Goal: Transaction & Acquisition: Purchase product/service

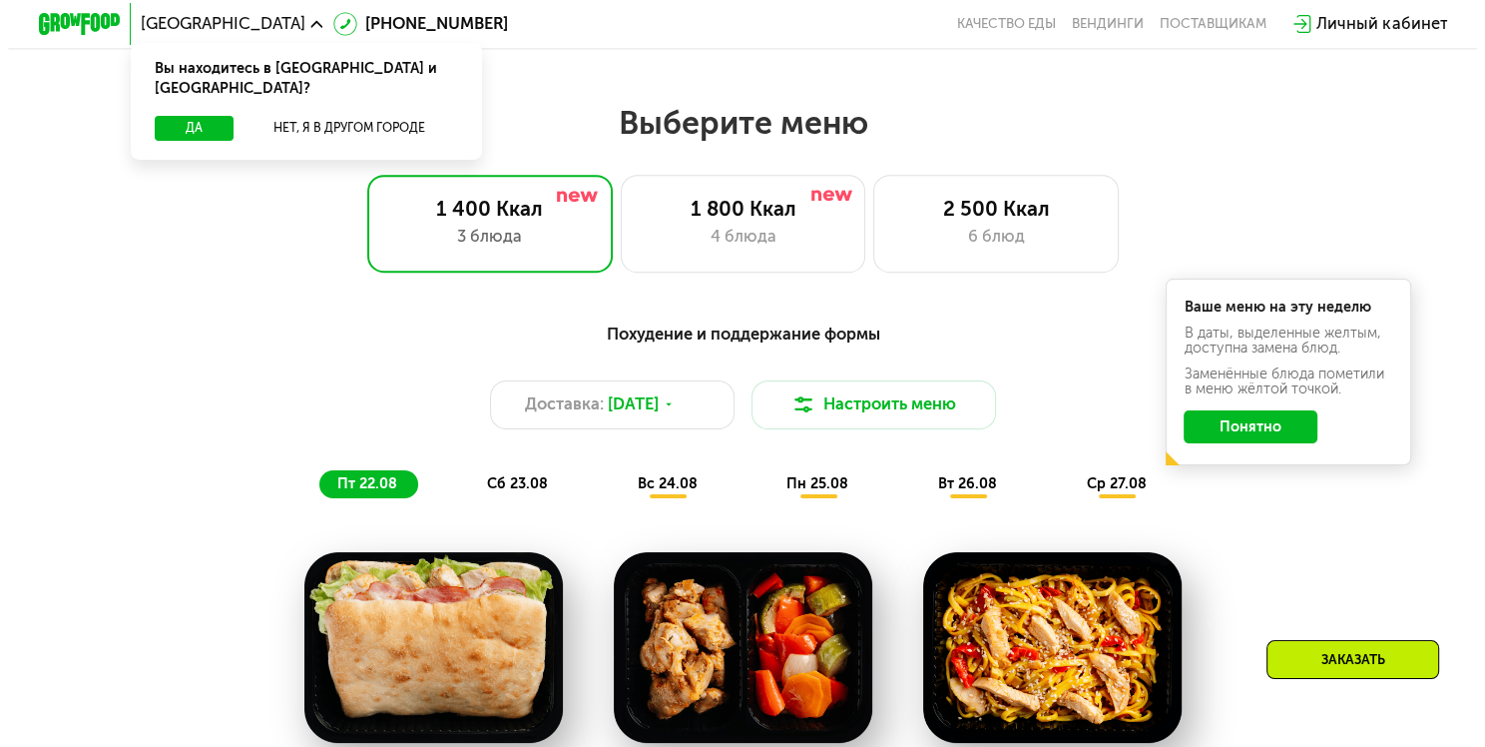
scroll to position [799, 0]
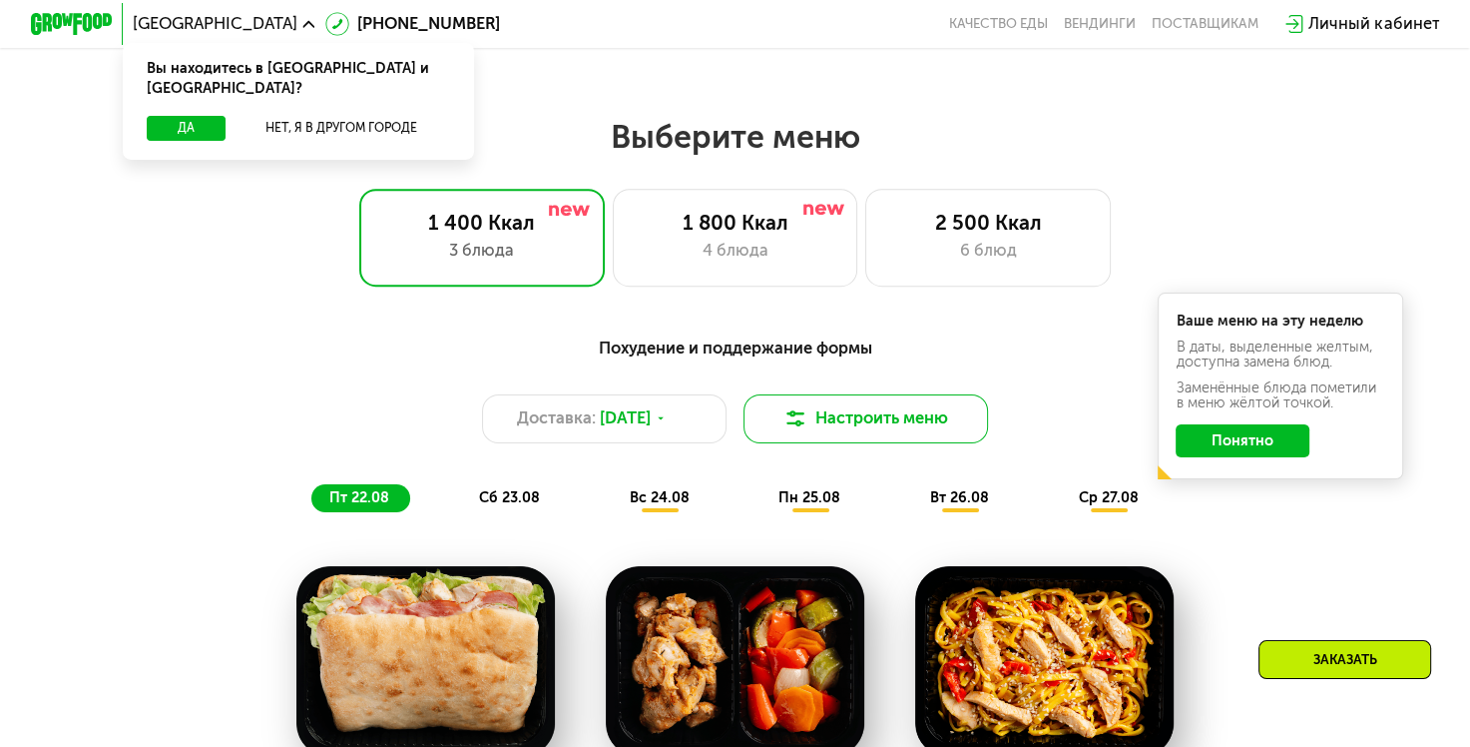
click at [787, 431] on img at bounding box center [796, 418] width 25 height 25
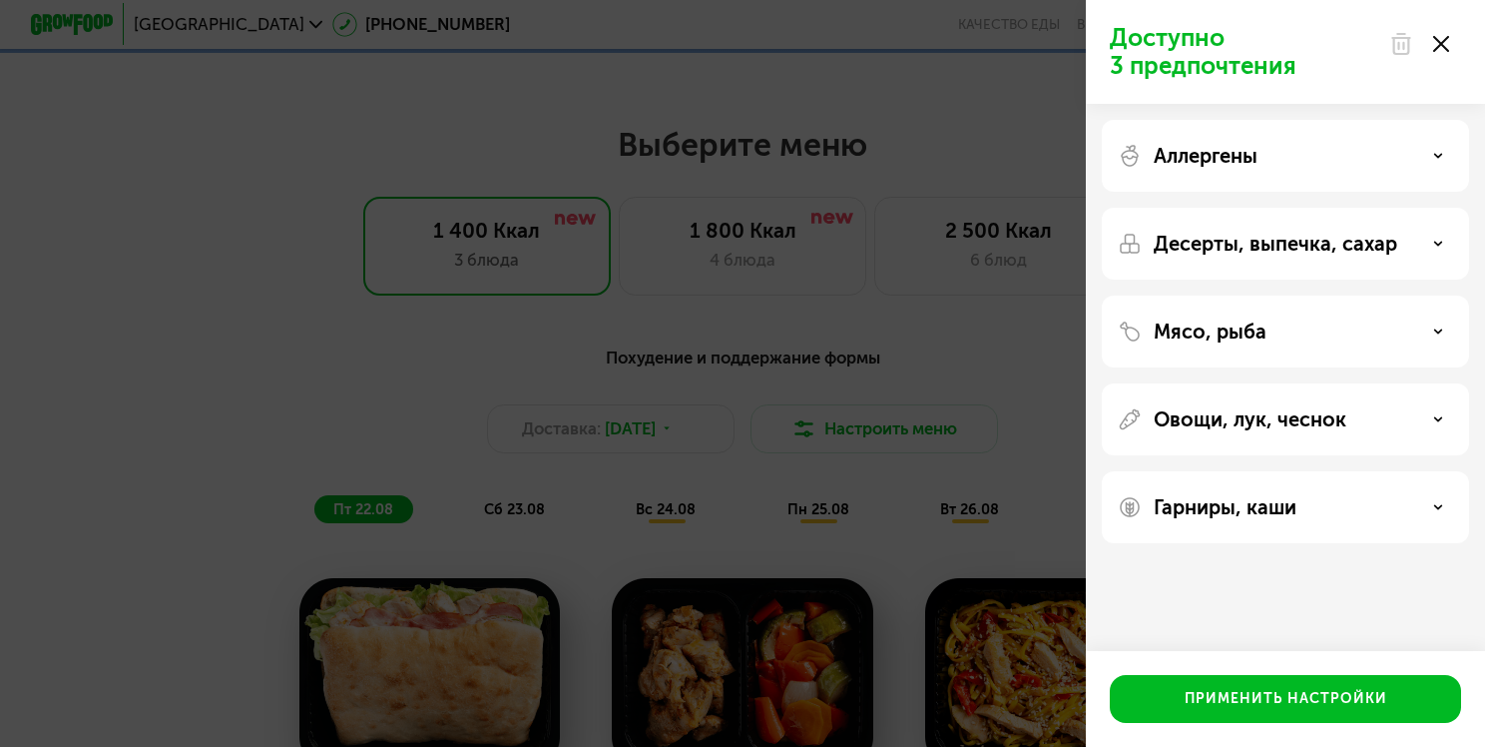
click at [1439, 157] on use at bounding box center [1439, 155] width 7 height 3
click at [1443, 239] on icon at bounding box center [1439, 244] width 10 height 10
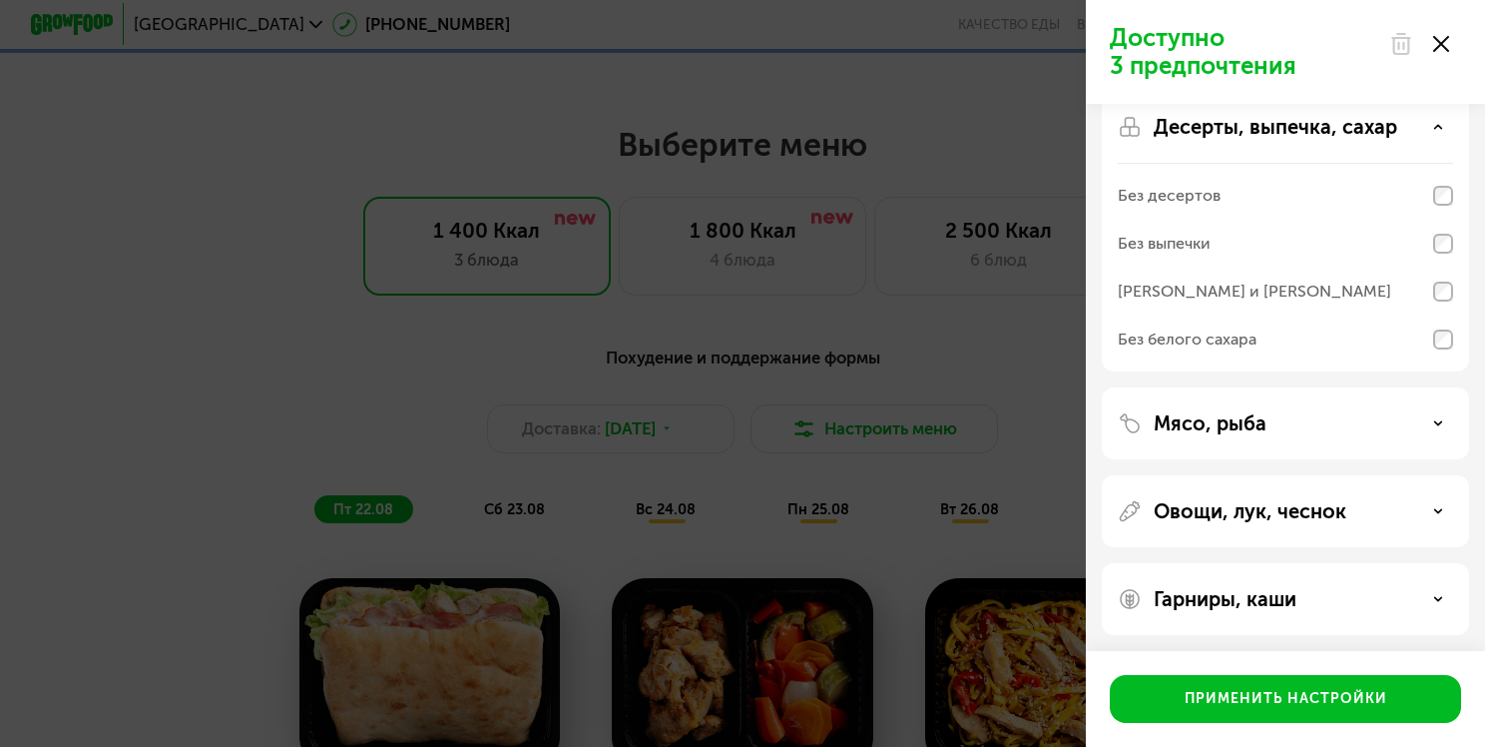
scroll to position [120, 0]
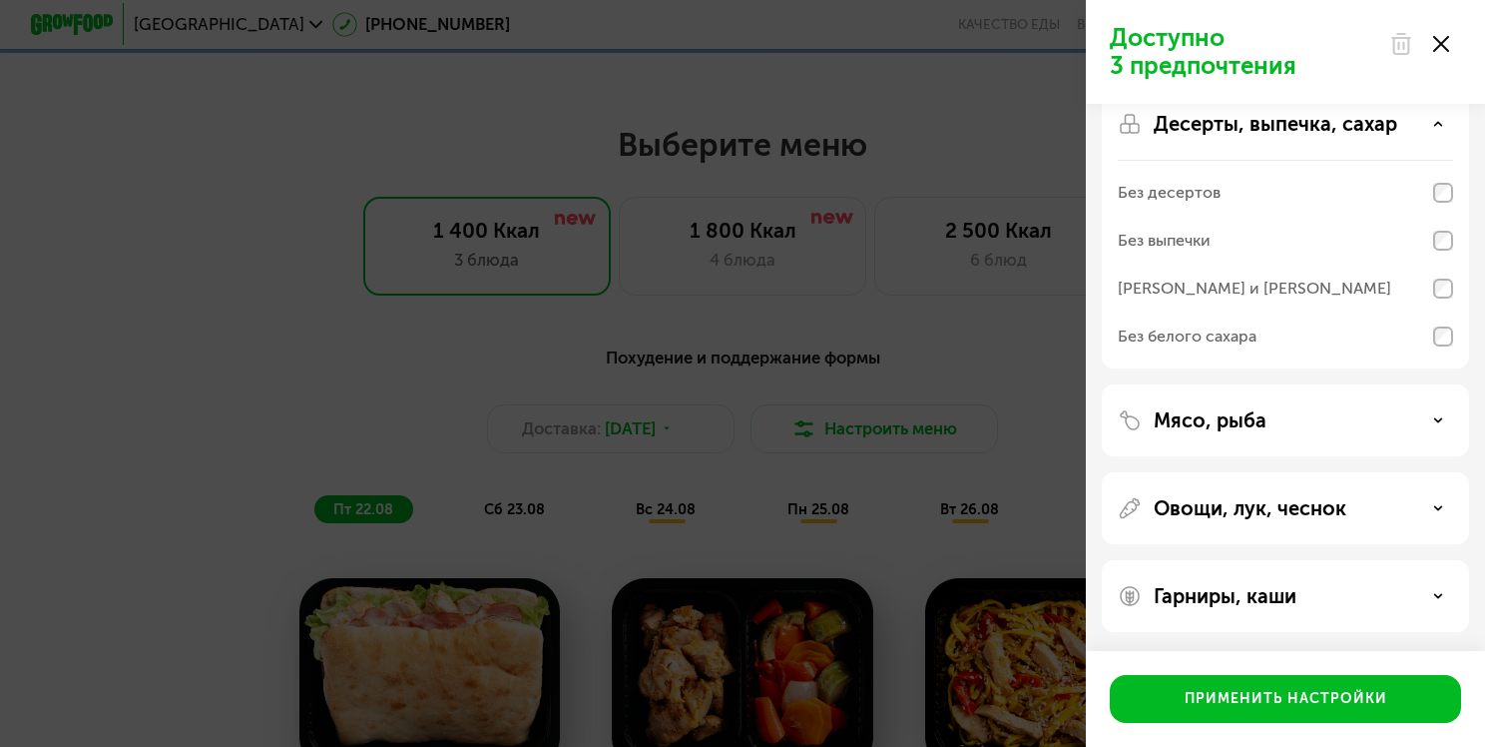
click at [1438, 420] on use at bounding box center [1439, 419] width 7 height 3
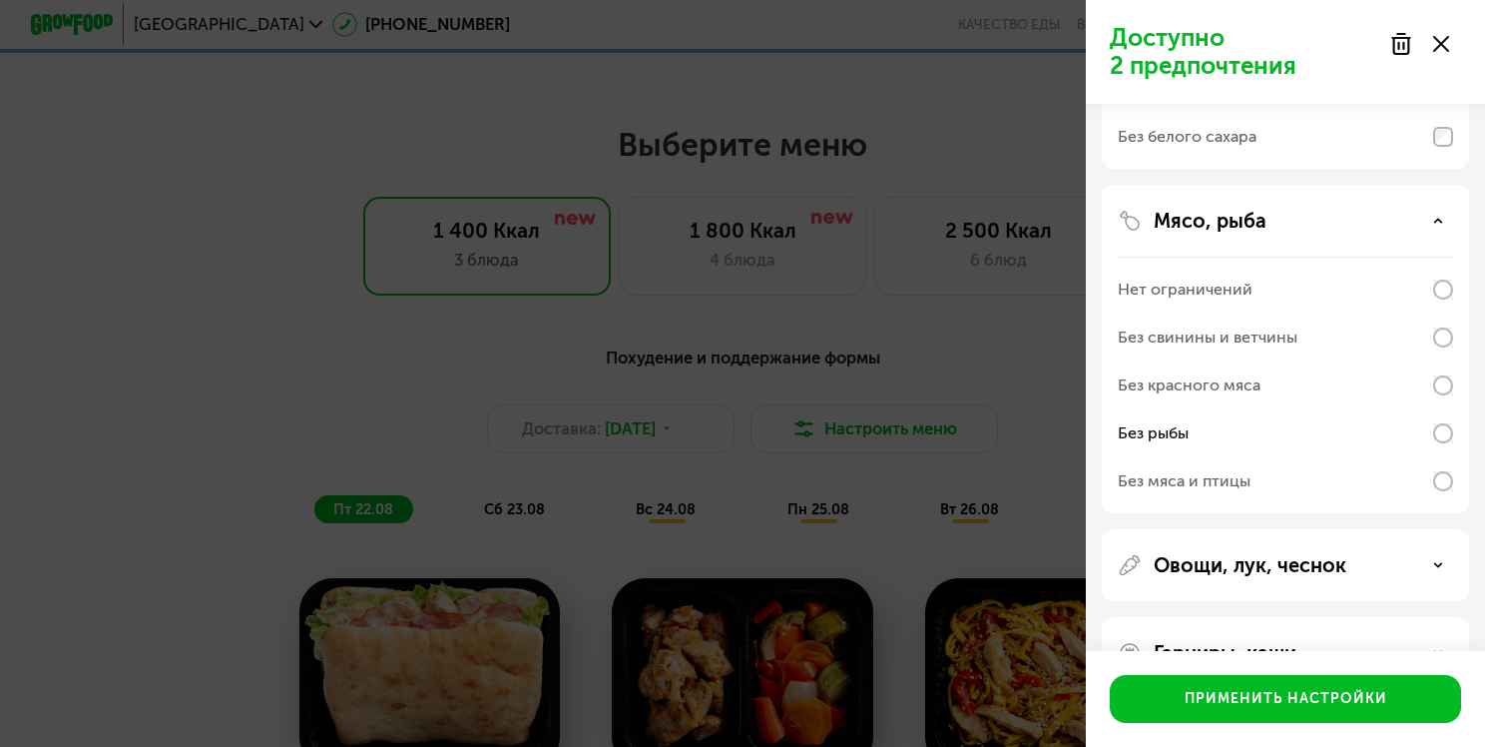
scroll to position [376, 0]
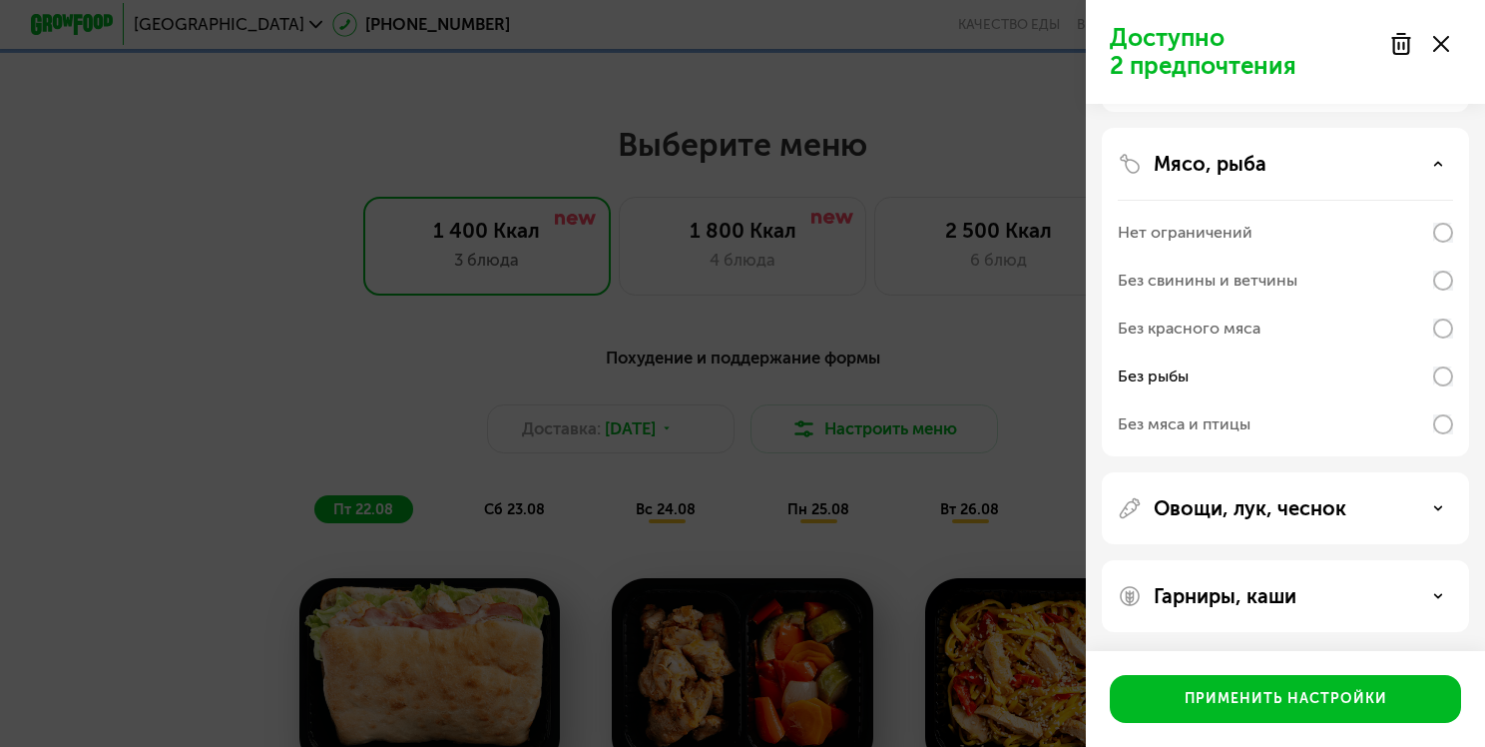
click at [1442, 506] on use at bounding box center [1439, 507] width 7 height 3
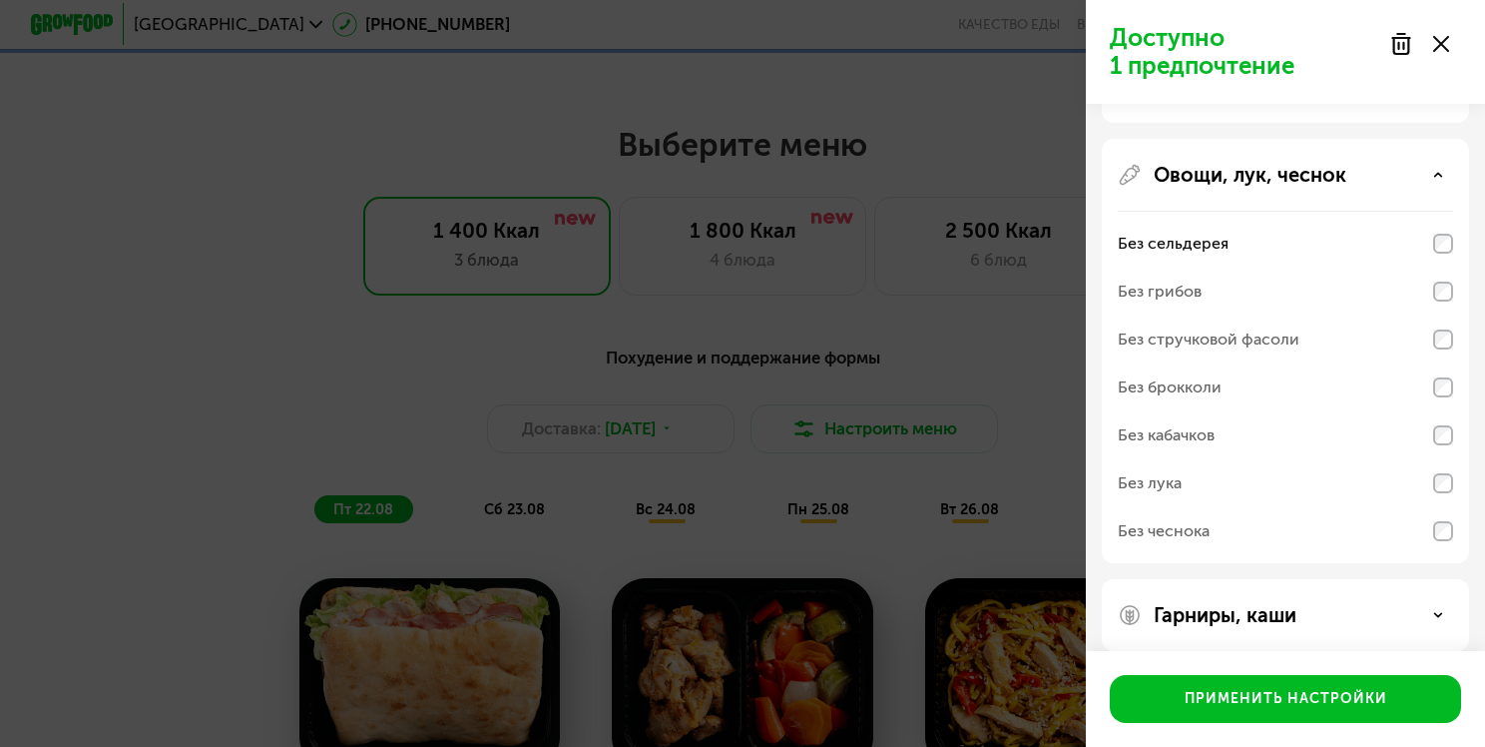
scroll to position [729, 0]
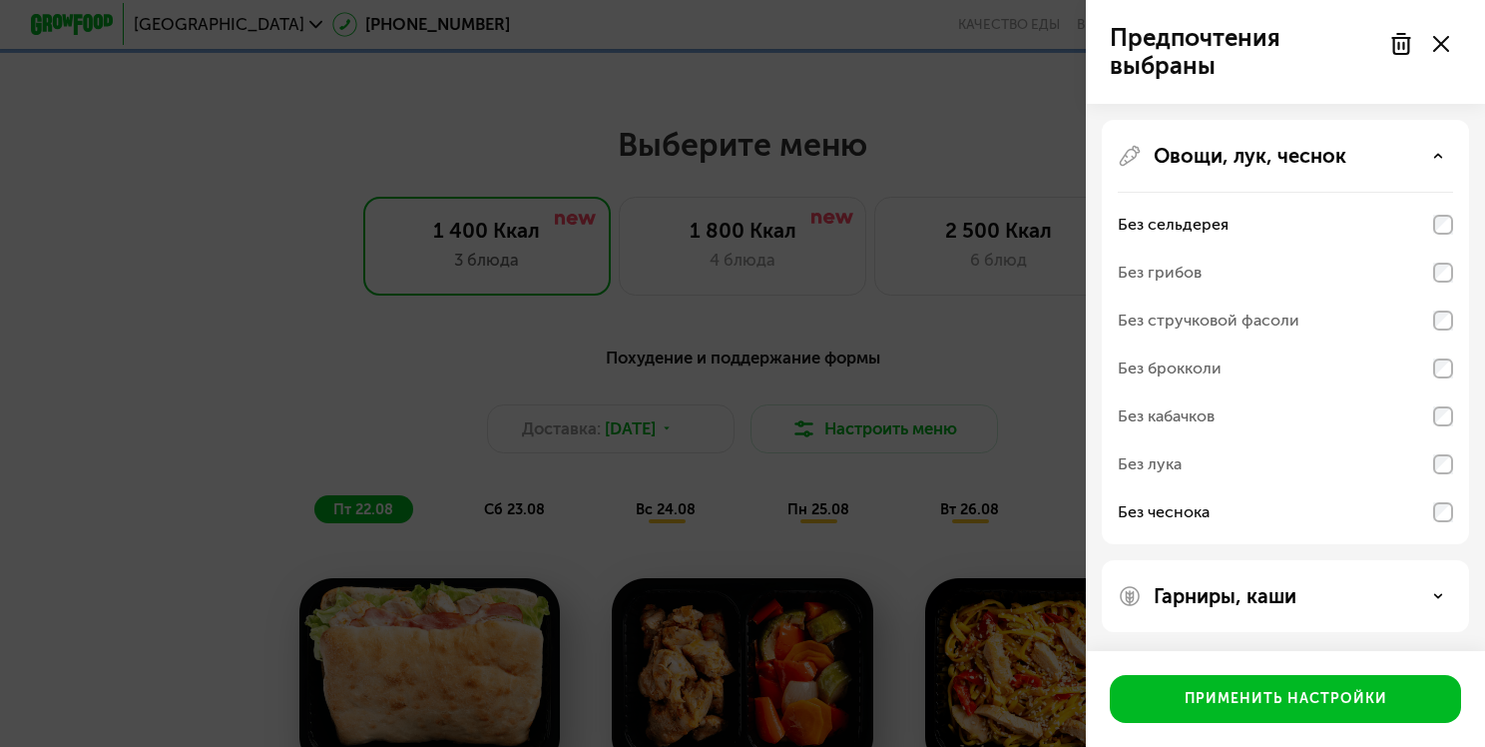
click at [1434, 591] on icon at bounding box center [1439, 596] width 10 height 10
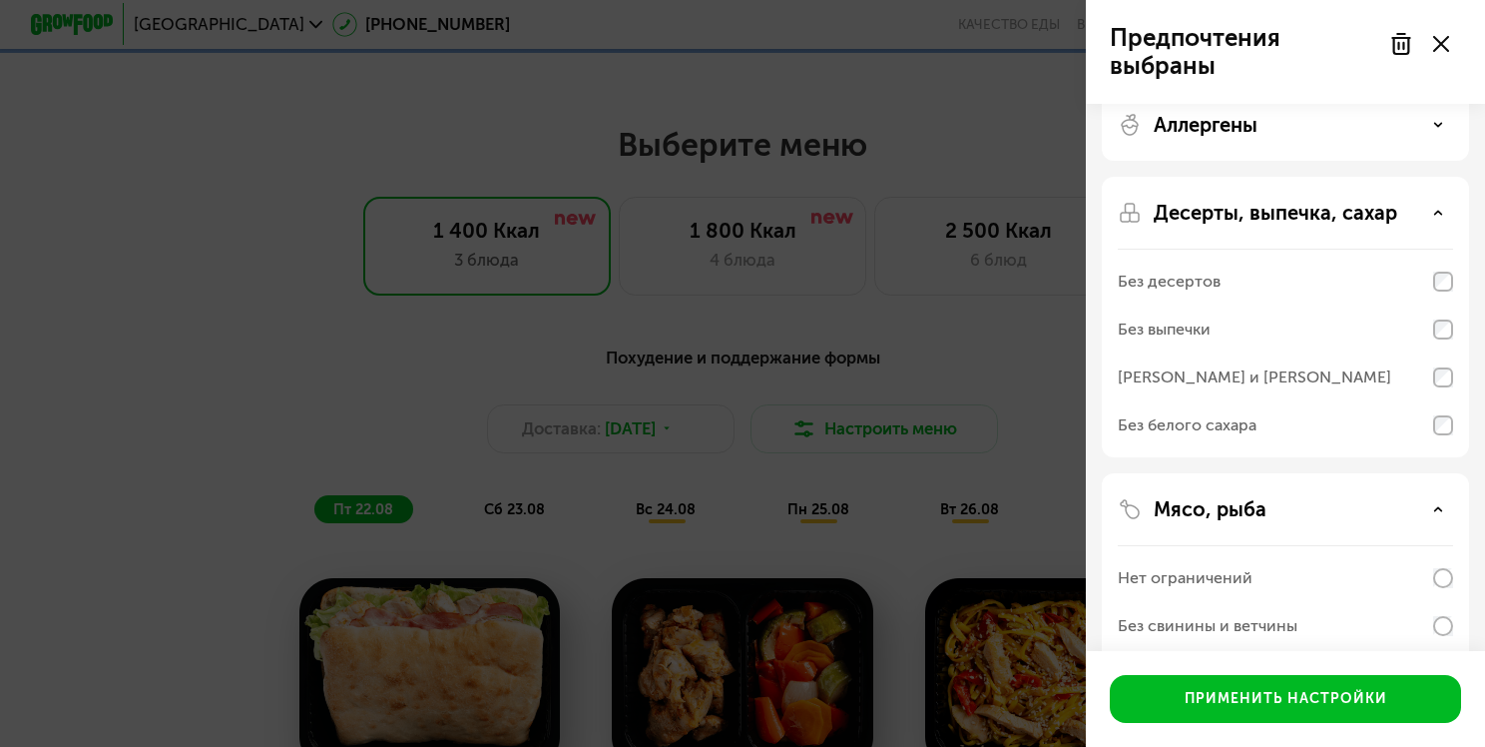
scroll to position [0, 0]
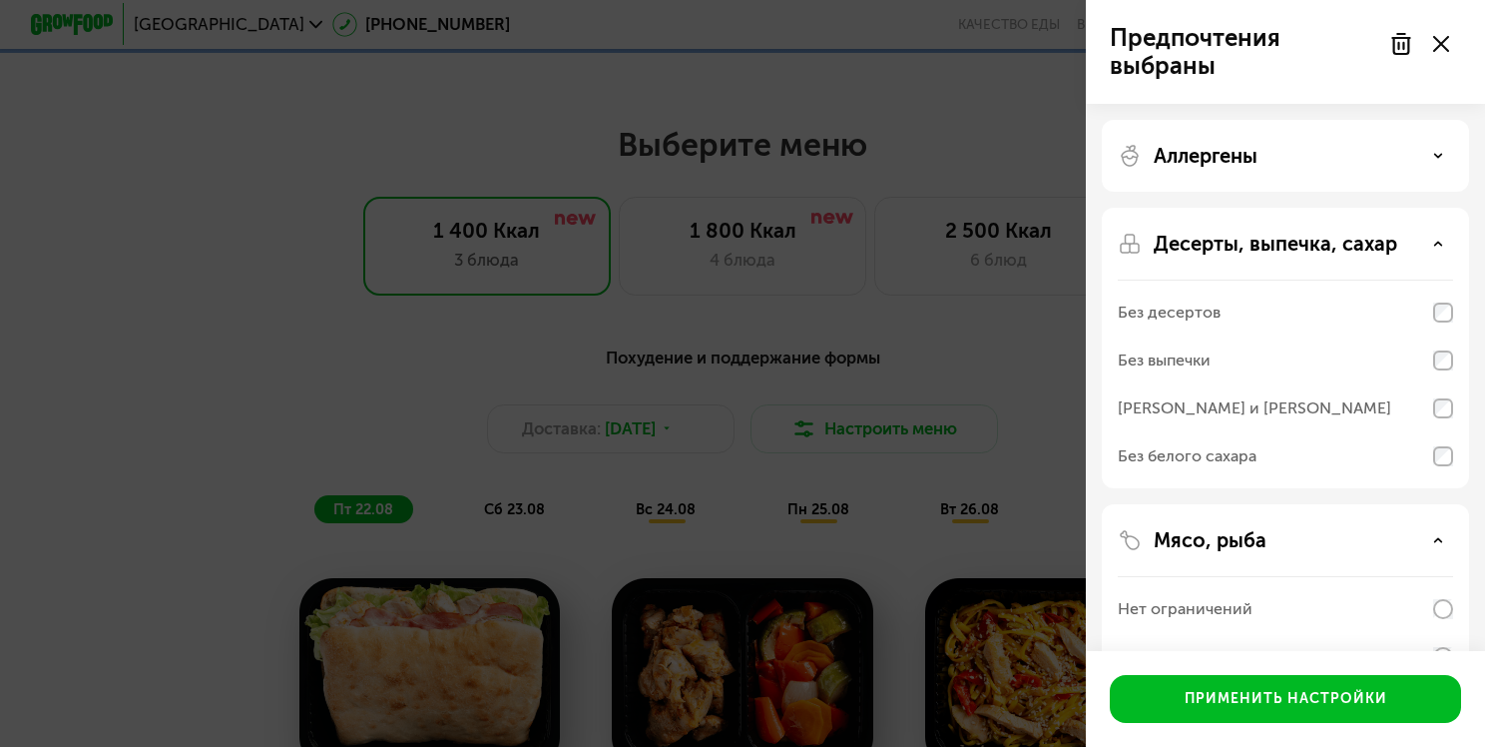
click at [1434, 244] on icon at bounding box center [1439, 244] width 10 height 10
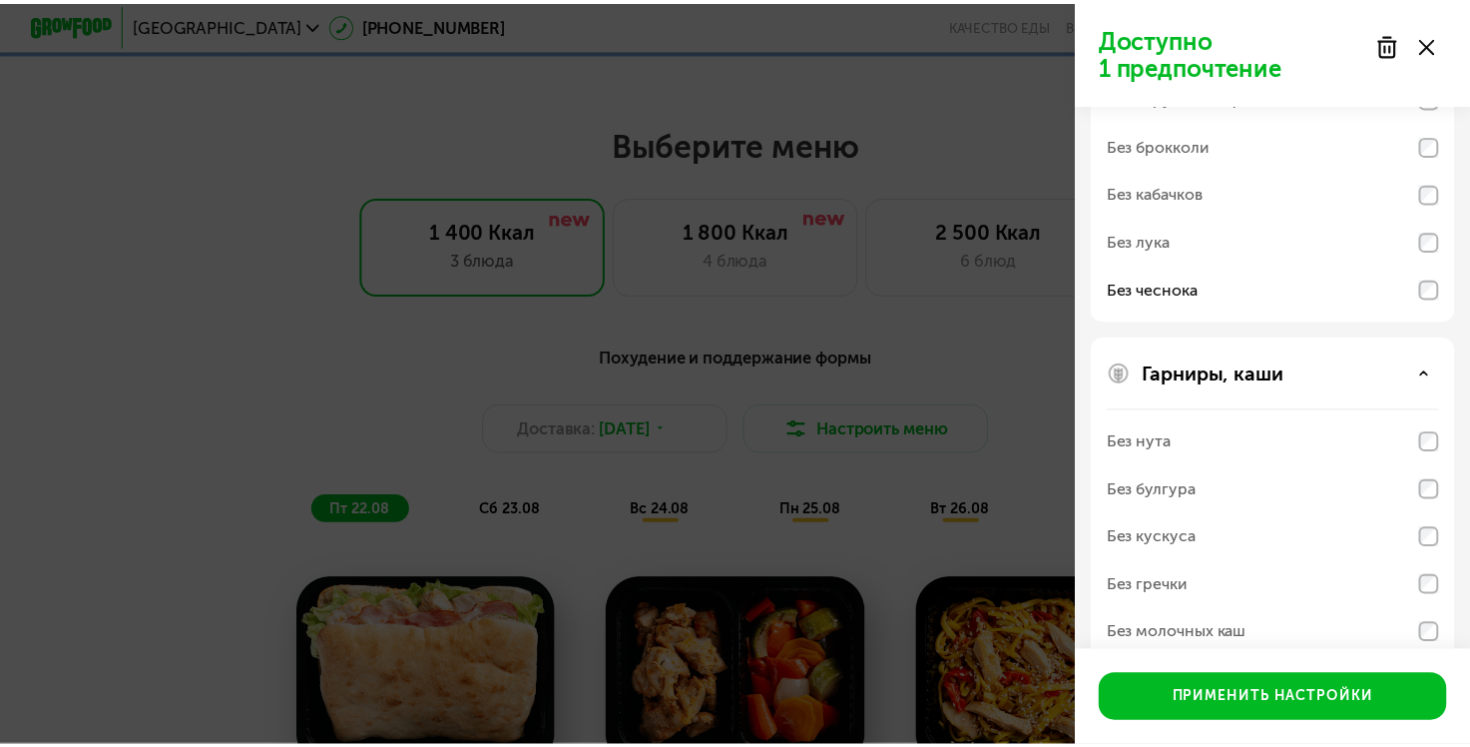
scroll to position [777, 0]
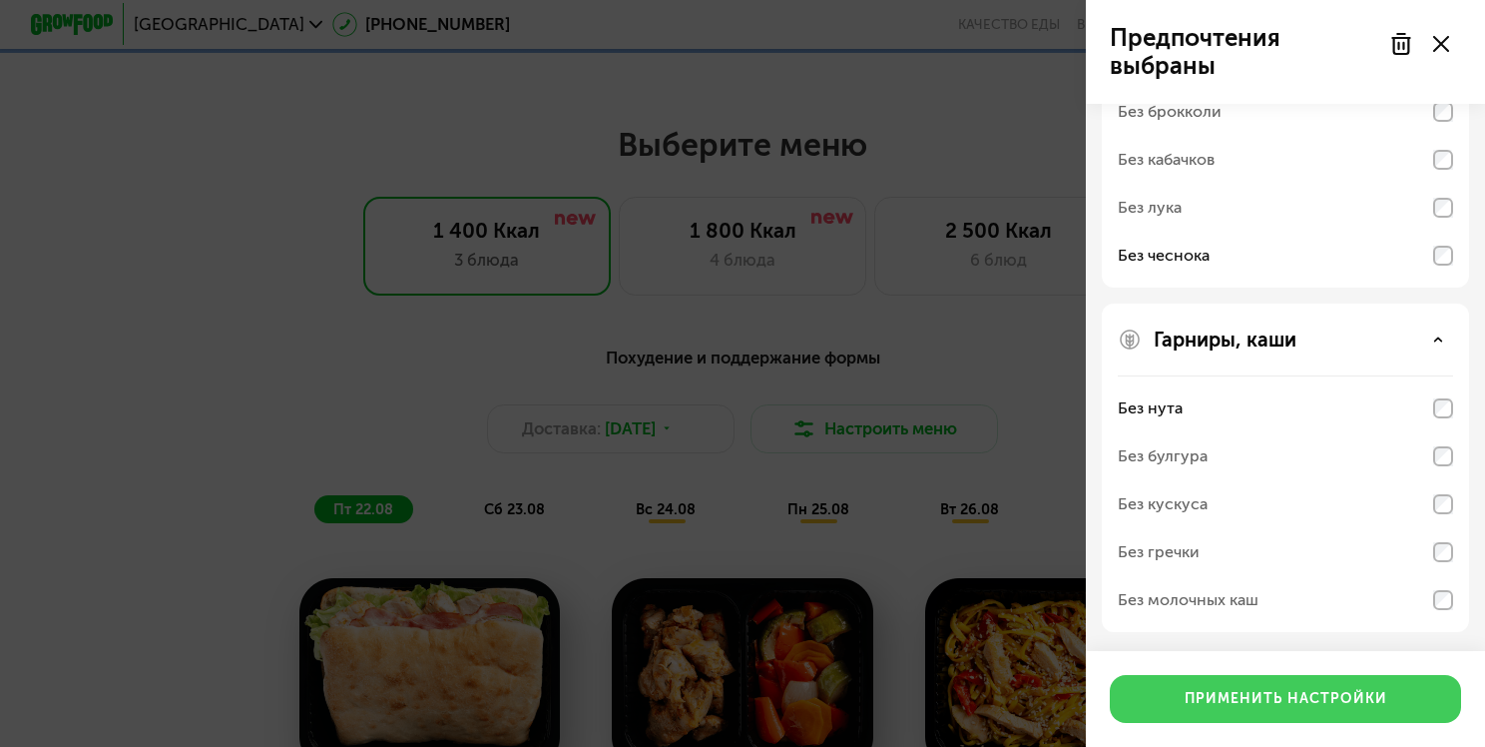
click at [1236, 695] on div "Применить настройки" at bounding box center [1286, 699] width 203 height 20
click at [1236, 695] on div "Похудение и поддержание формы Доставка: [DATE] Настроить меню пт 22.08 сб 23.08…" at bounding box center [742, 760] width 1271 height 856
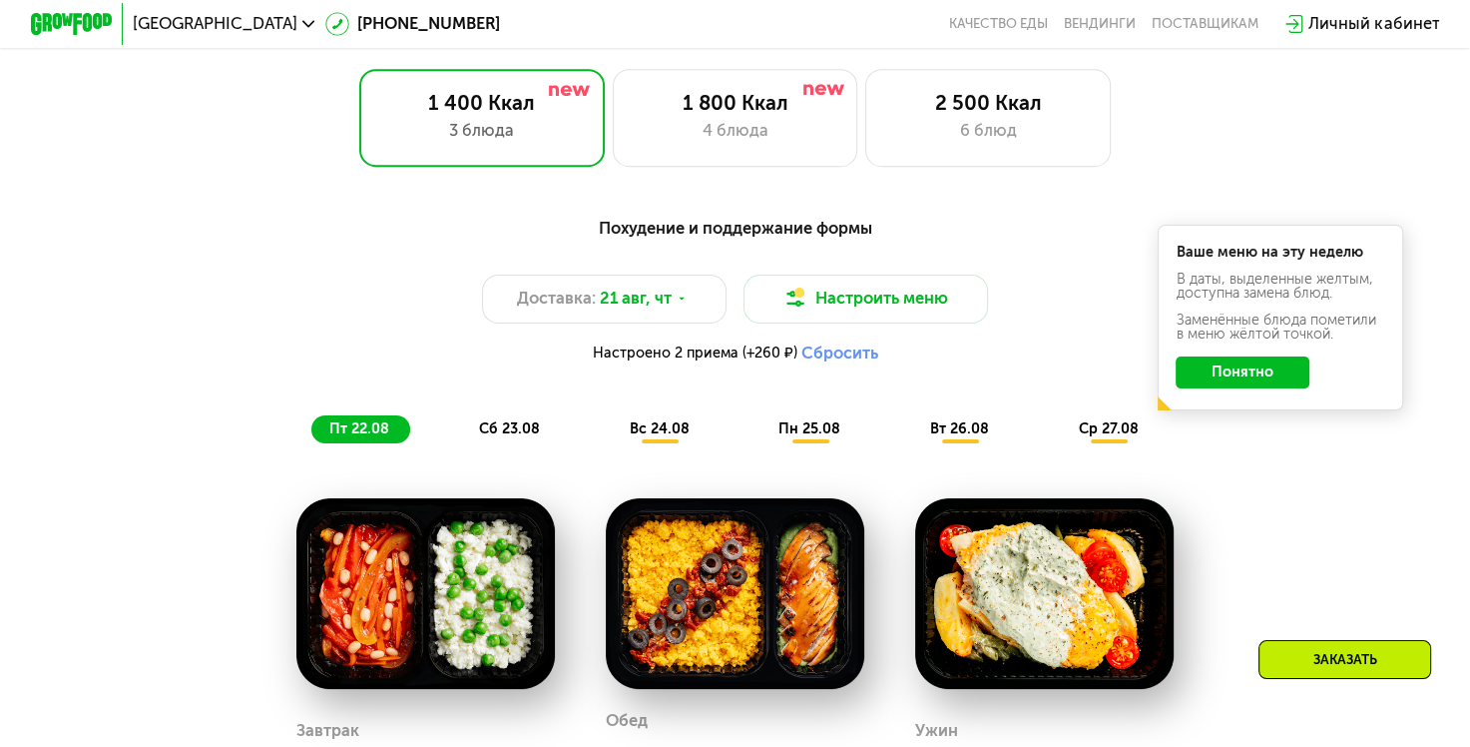
scroll to position [898, 0]
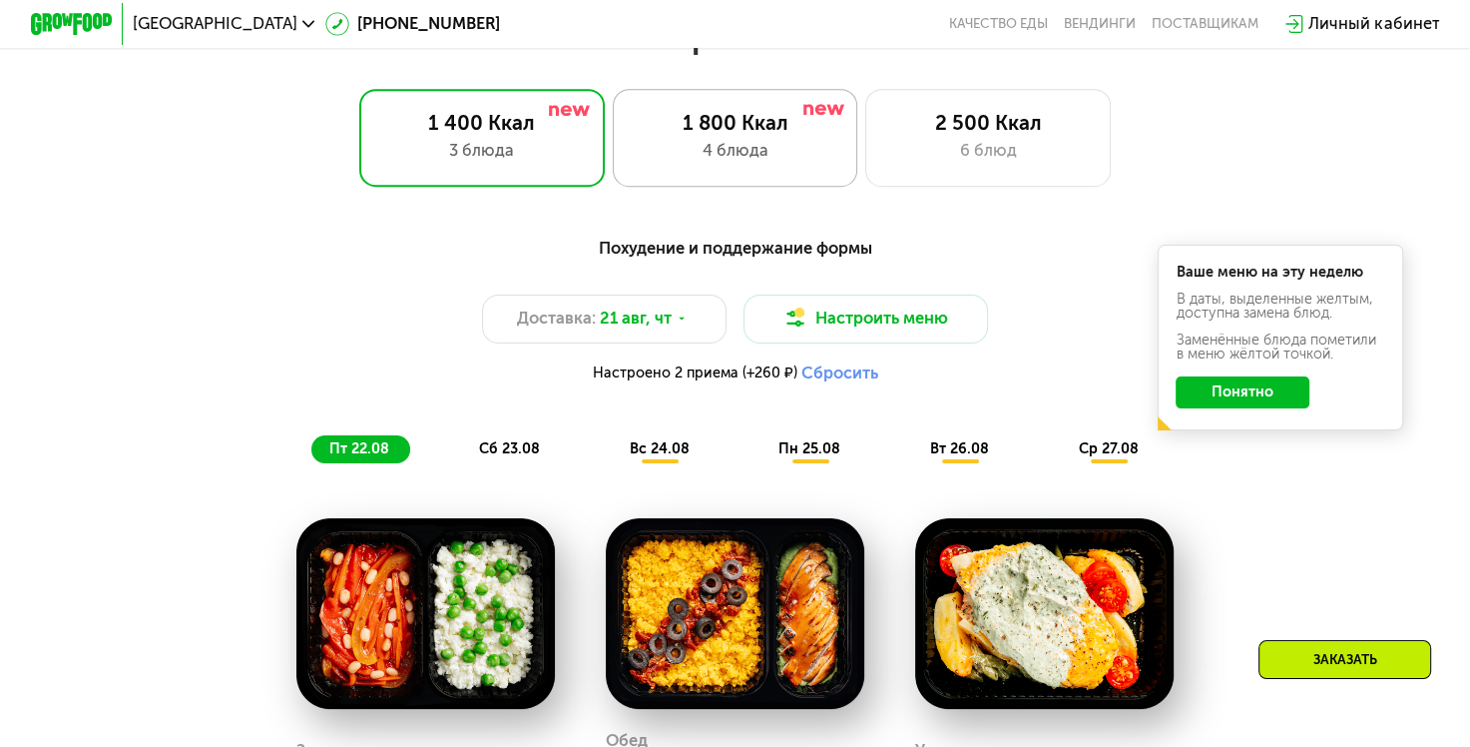
click at [735, 164] on div "4 блюда" at bounding box center [735, 151] width 203 height 25
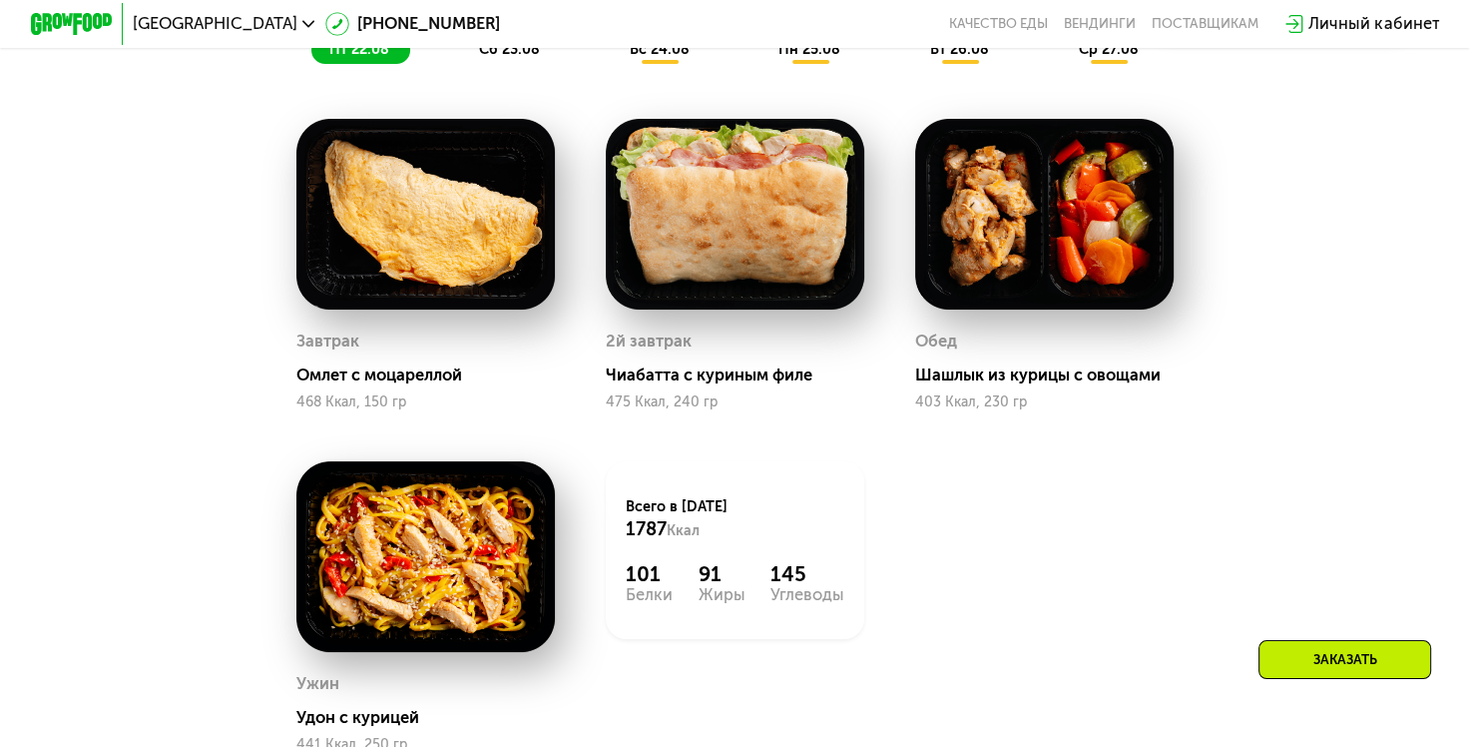
scroll to position [1198, 0]
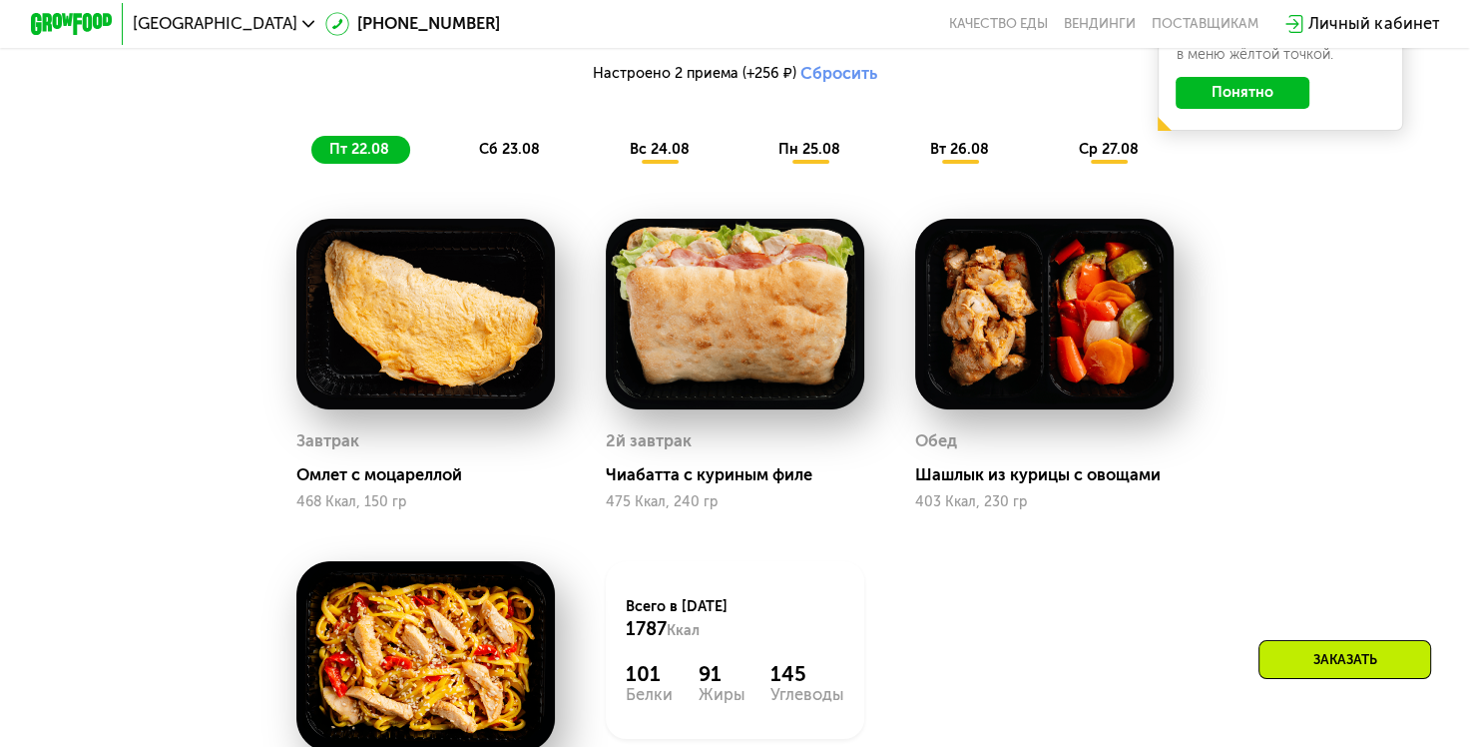
click at [716, 311] on img at bounding box center [735, 314] width 259 height 191
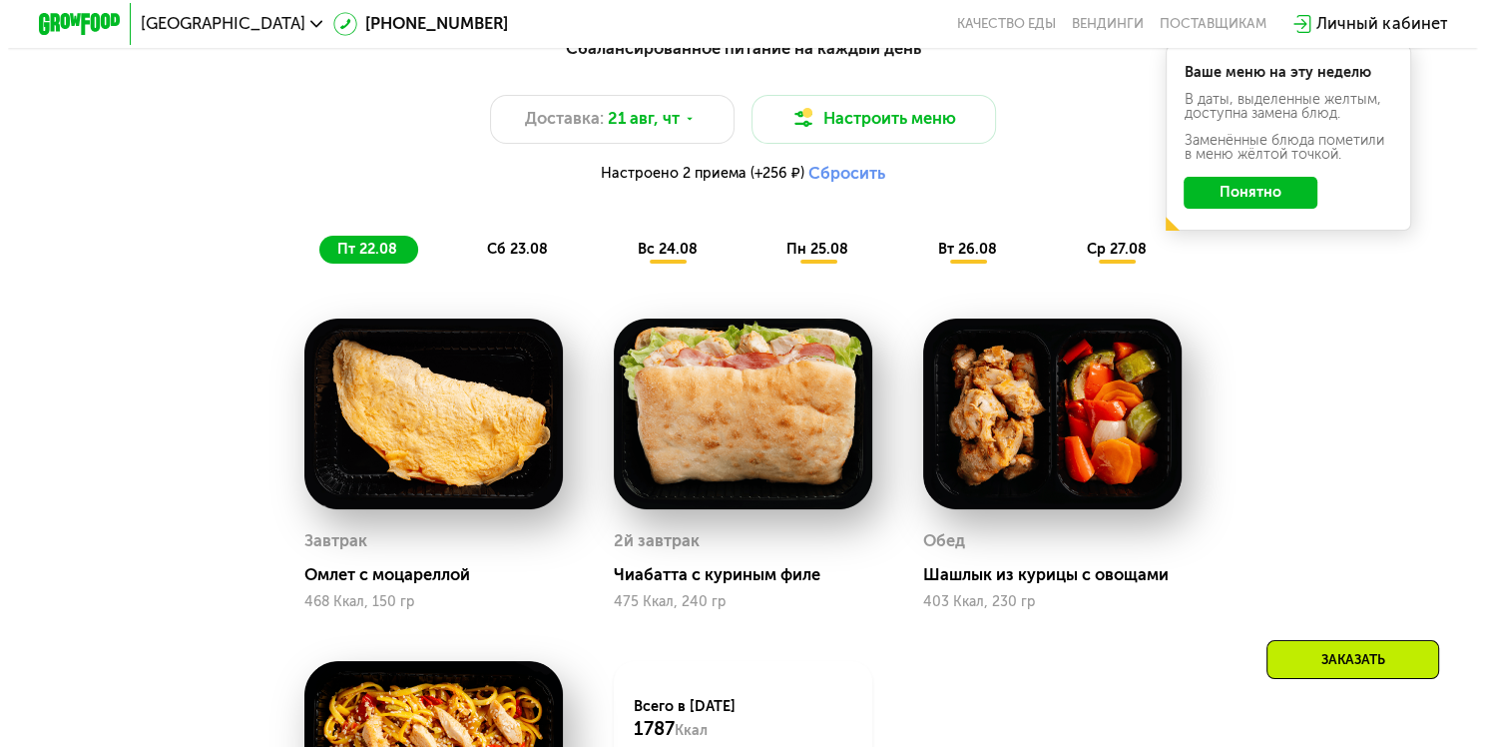
scroll to position [998, 0]
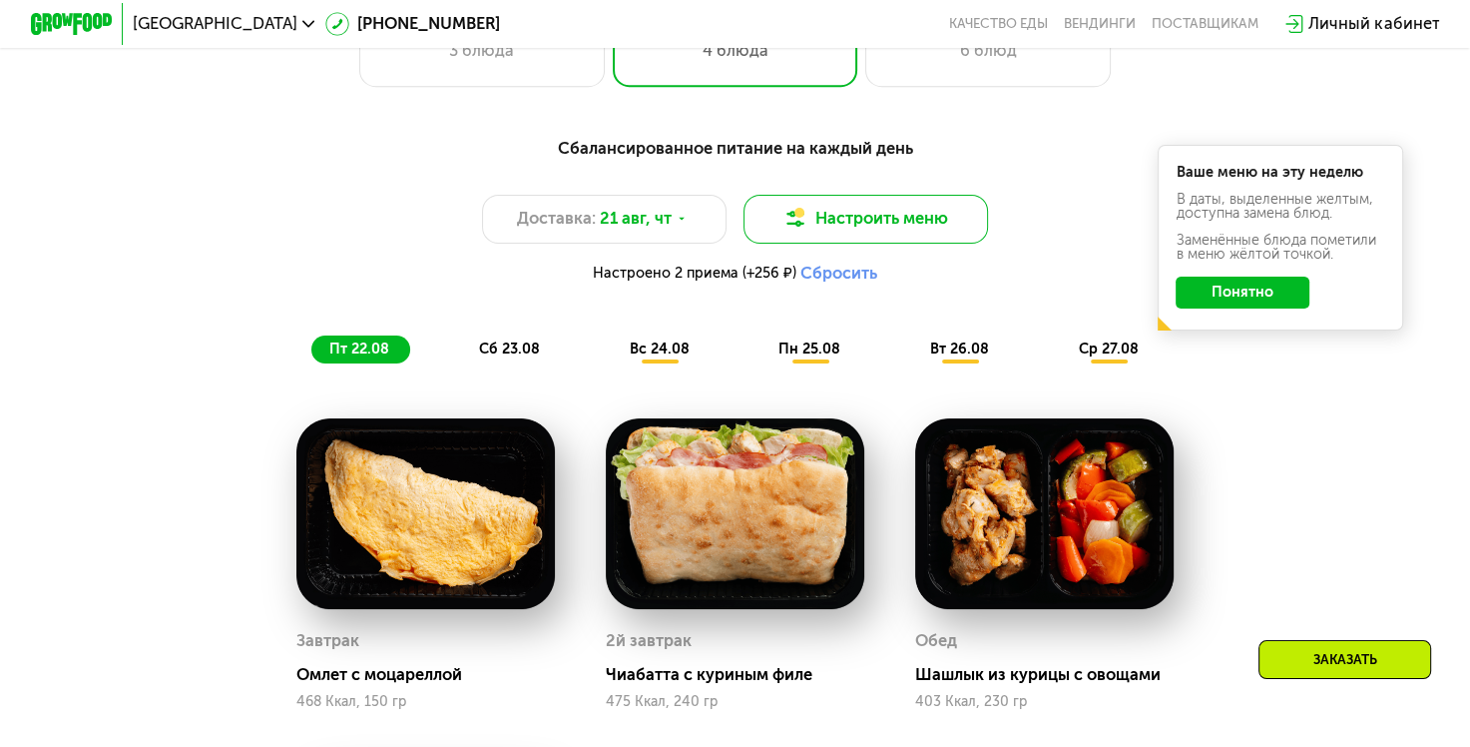
click at [911, 225] on button "Настроить меню" at bounding box center [867, 219] width 246 height 49
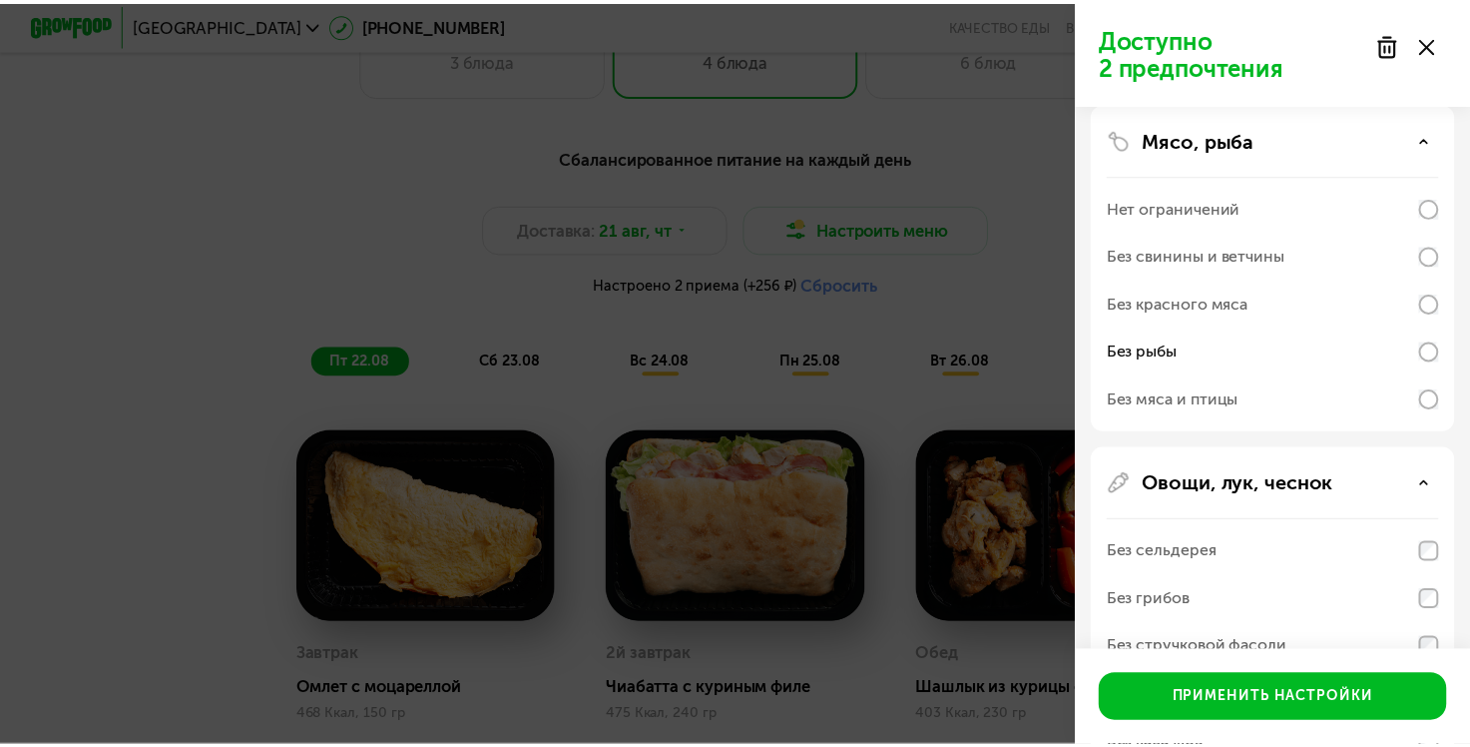
scroll to position [178, 0]
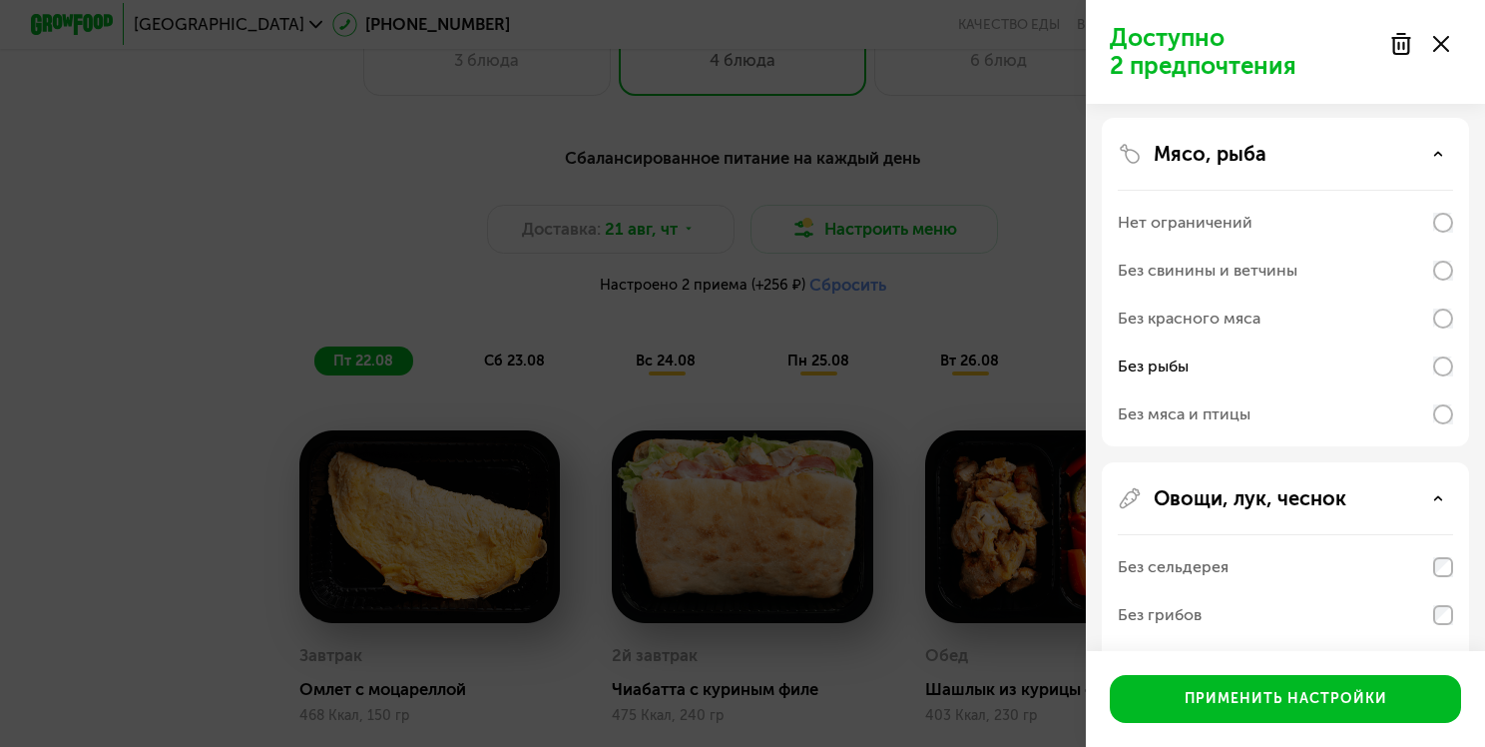
click at [1448, 153] on div "Мясо, рыба" at bounding box center [1285, 154] width 335 height 24
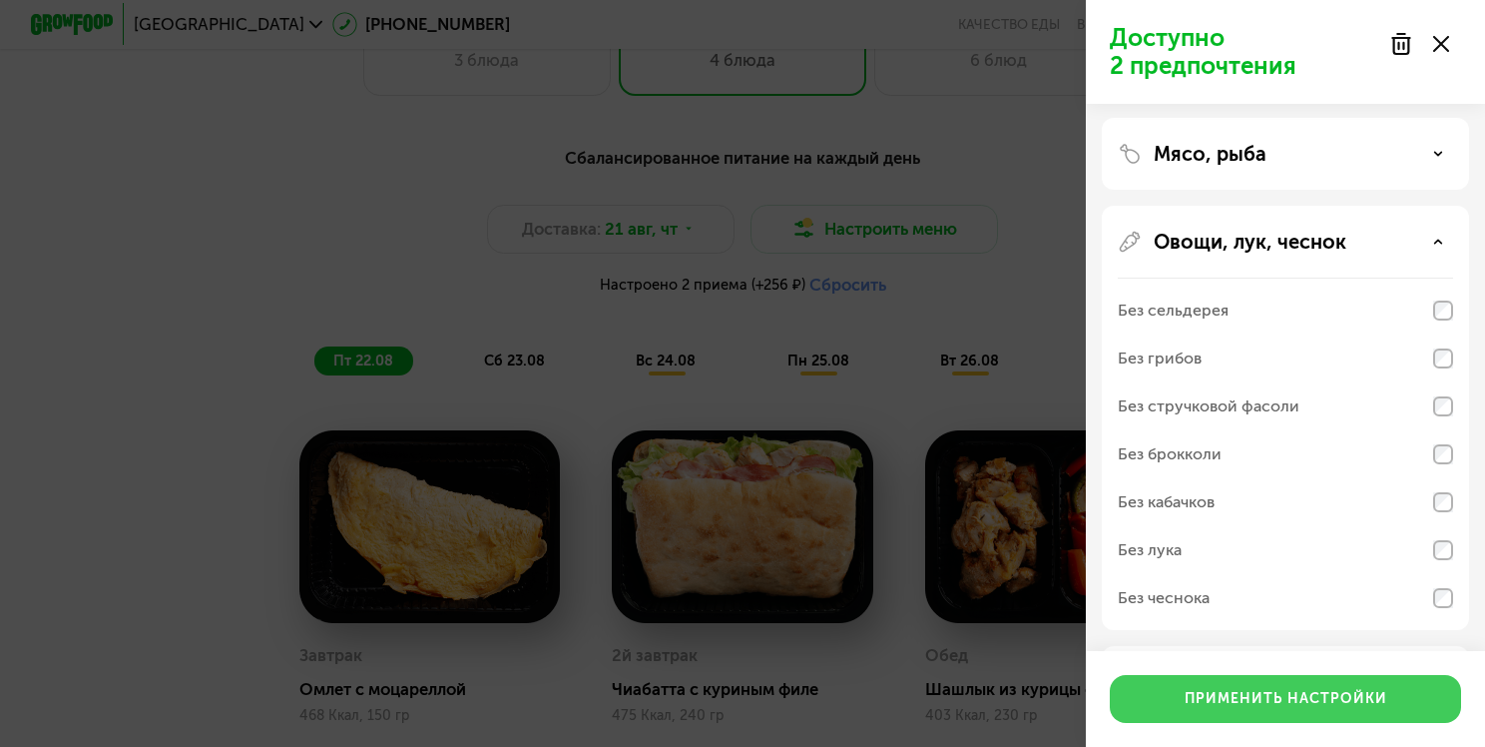
click at [1279, 695] on div "Применить настройки" at bounding box center [1286, 699] width 203 height 20
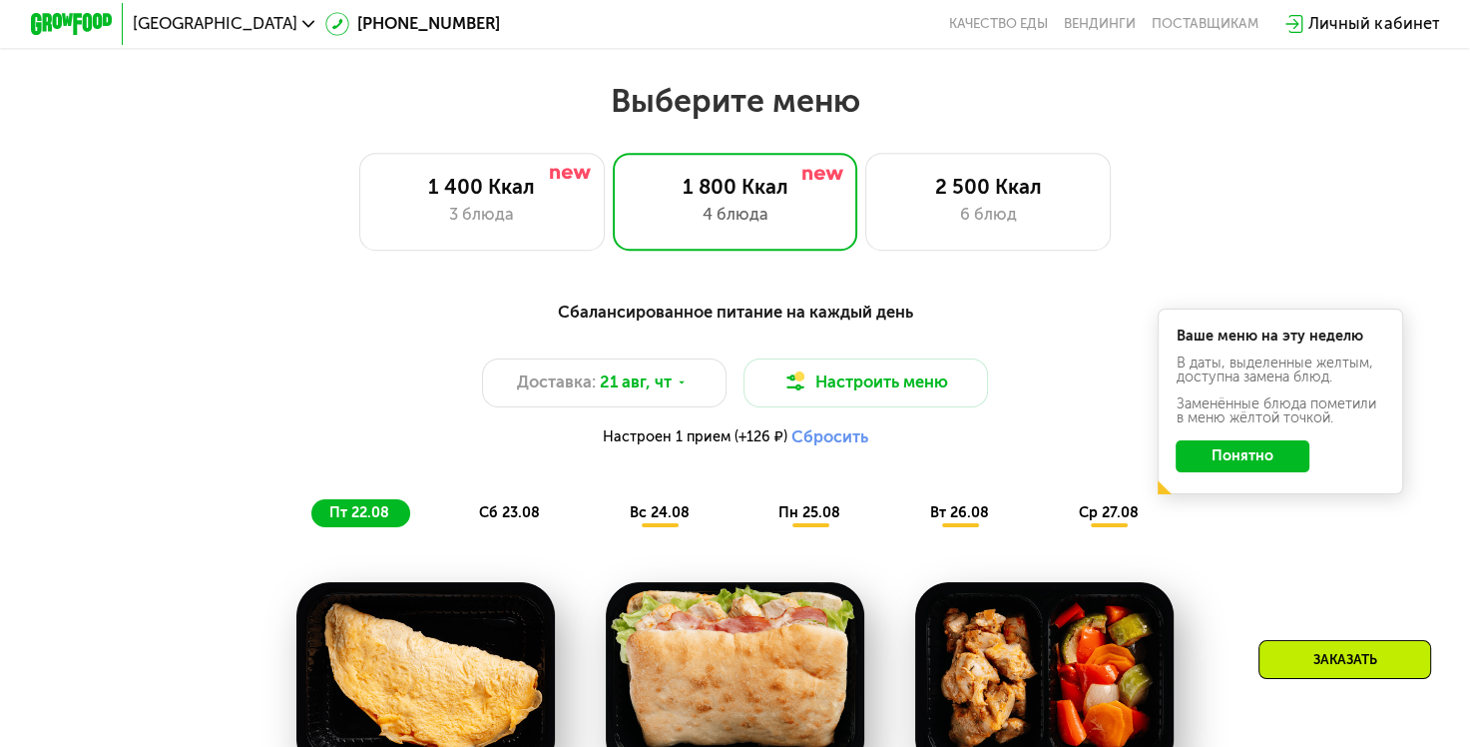
scroll to position [755, 0]
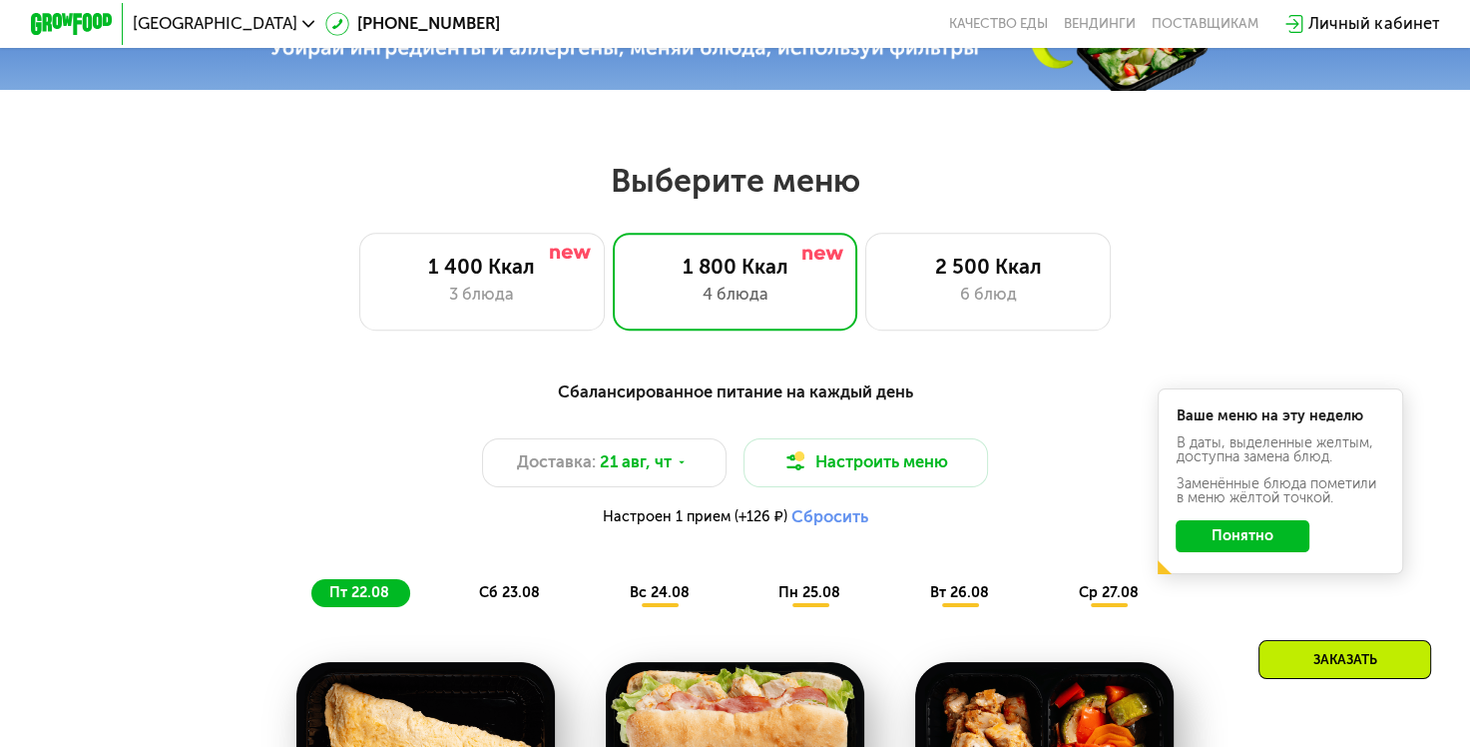
click at [527, 600] on span "сб 23.08" at bounding box center [509, 592] width 61 height 17
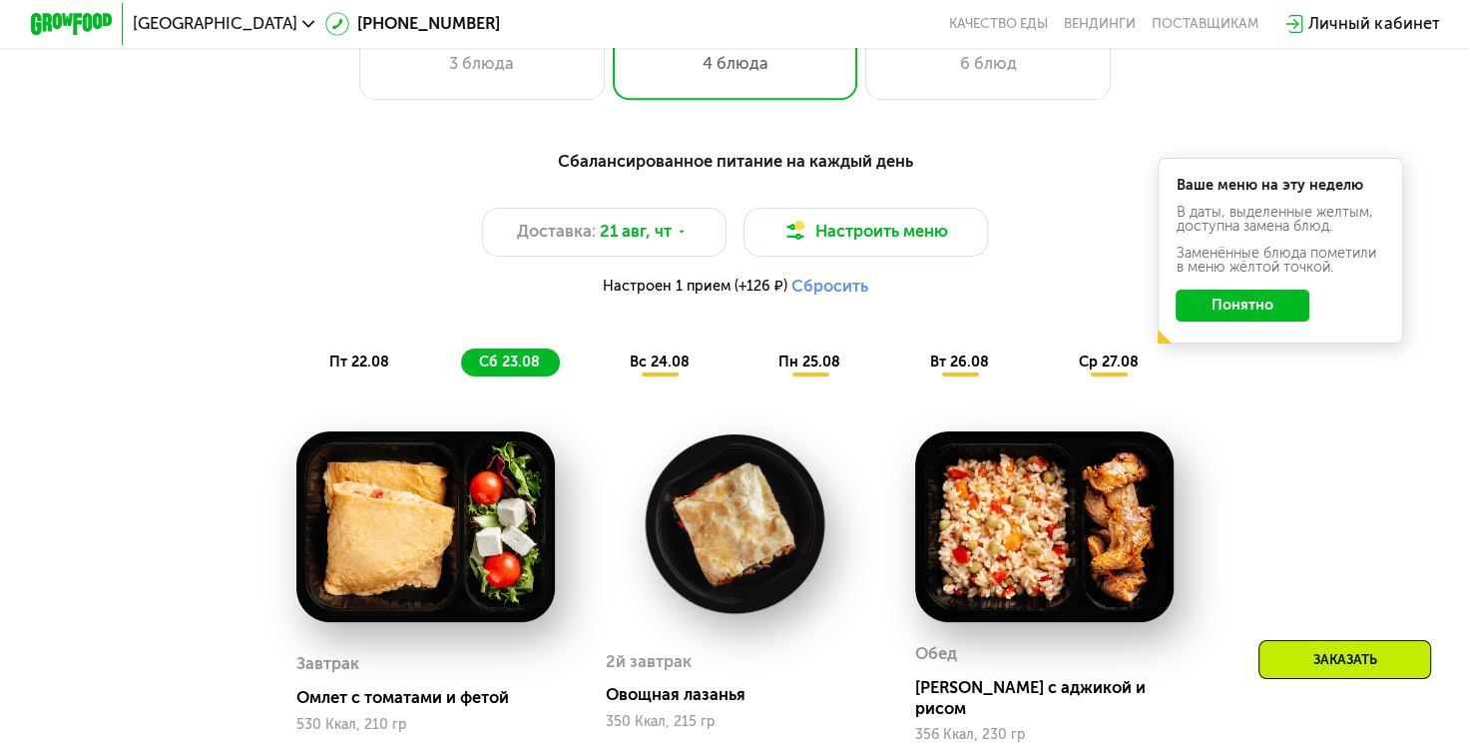
scroll to position [855, 0]
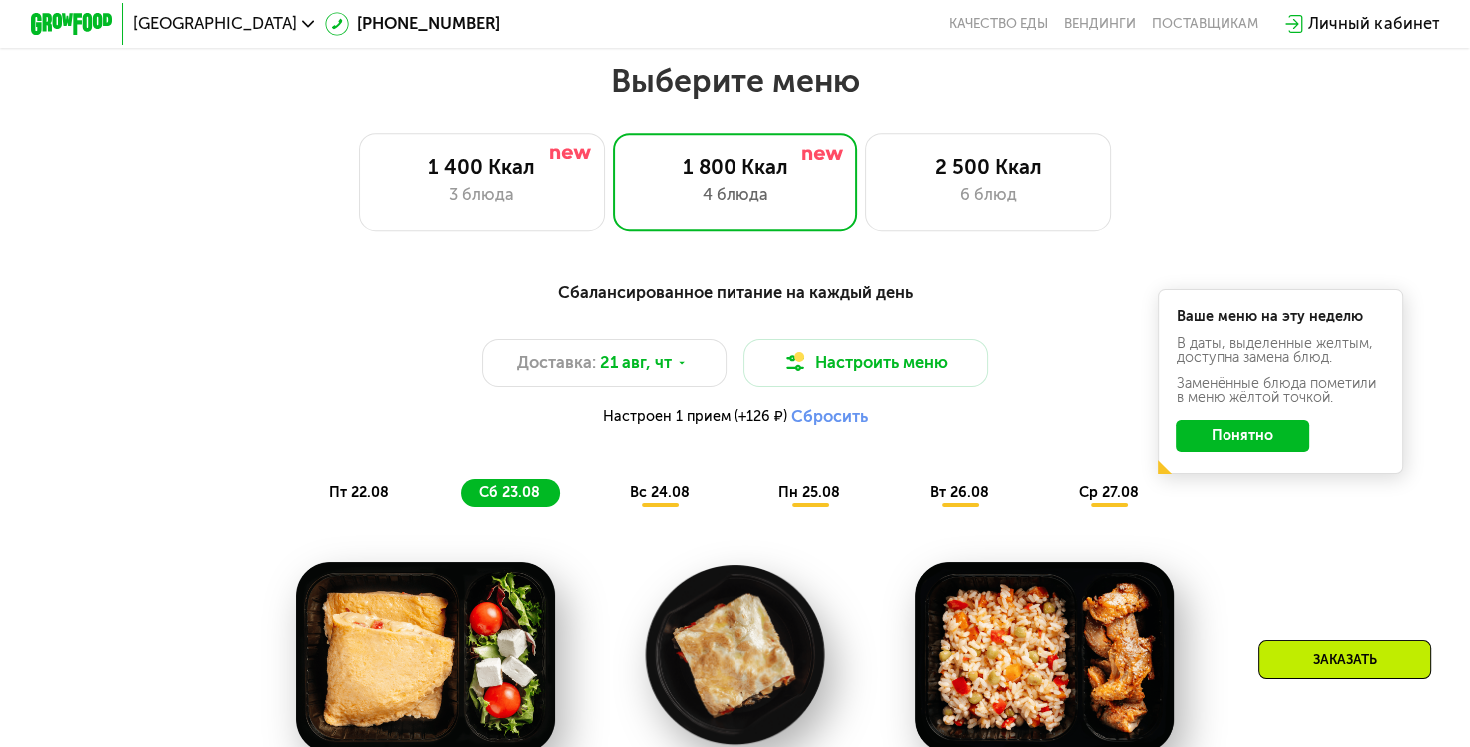
click at [658, 501] on span "вс 24.08" at bounding box center [660, 492] width 60 height 17
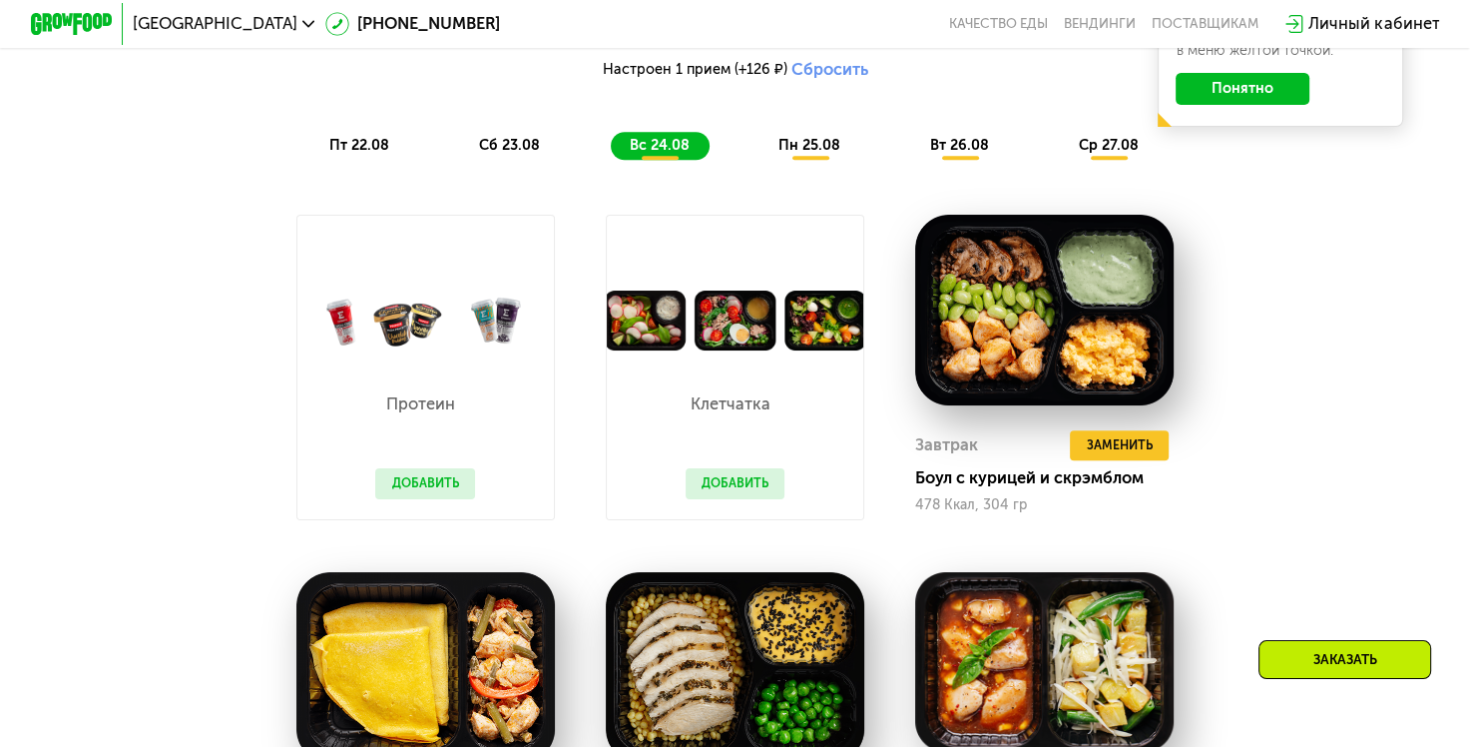
scroll to position [1054, 0]
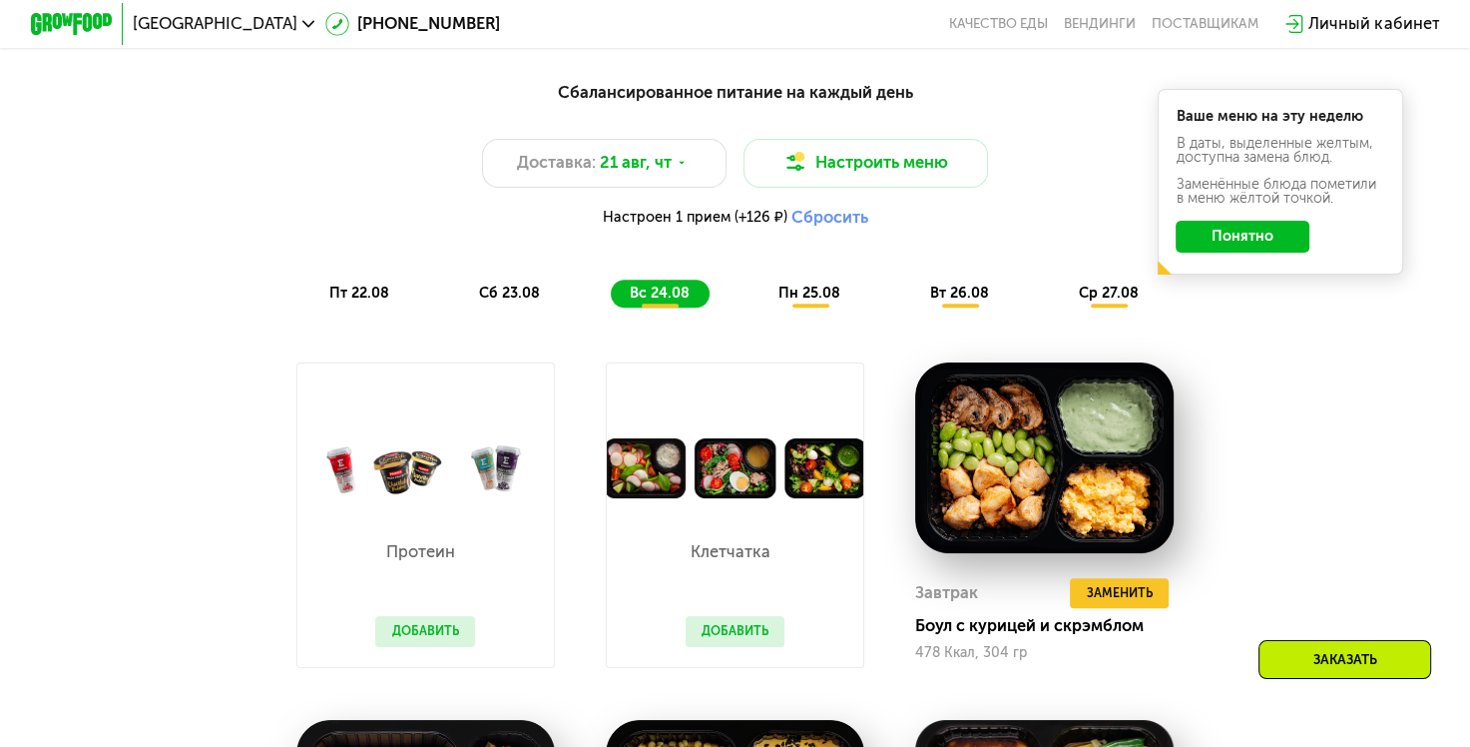
click at [822, 301] on span "пн 25.08" at bounding box center [810, 293] width 62 height 17
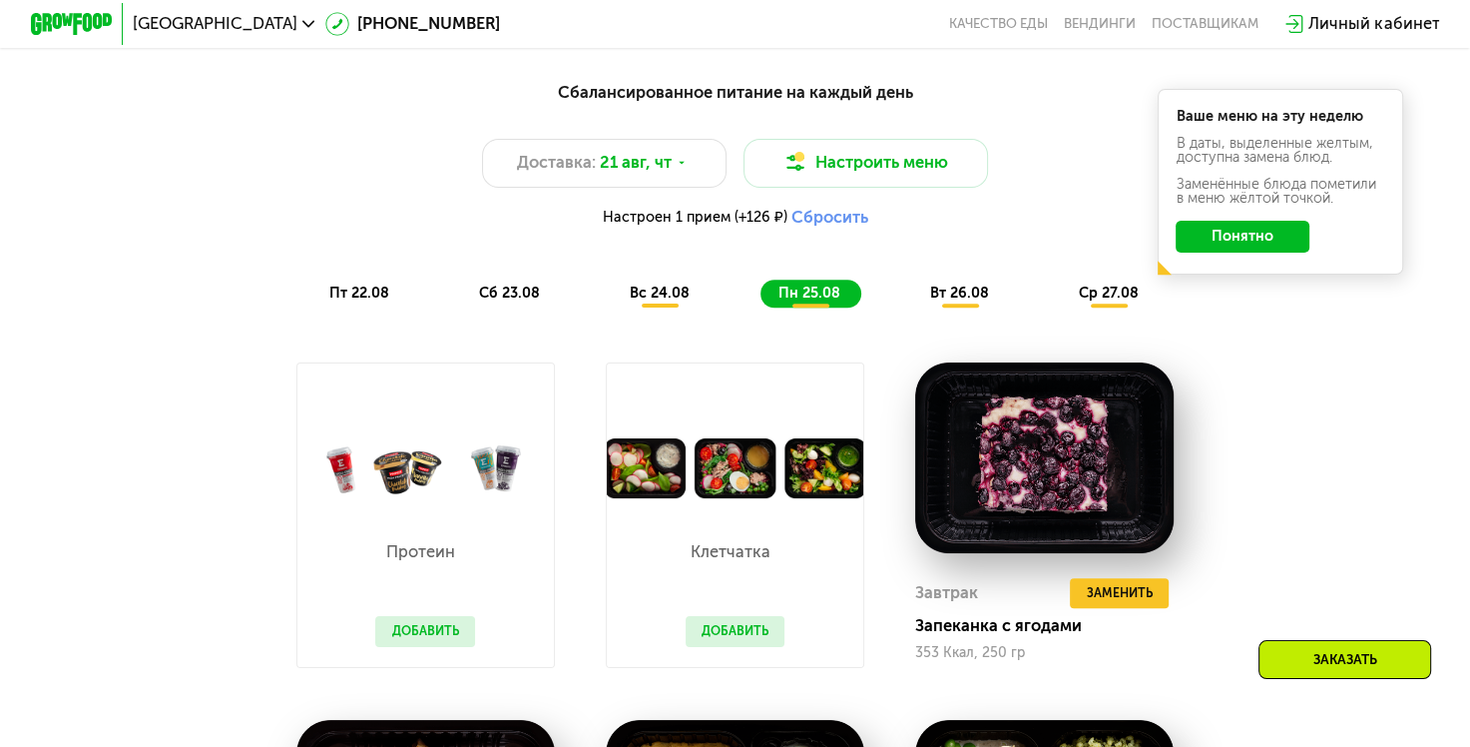
click at [1220, 488] on div "Сбалансированное питание на каждый день Доставка: [DATE] Настроить меню Настрое…" at bounding box center [735, 696] width 1258 height 1256
click at [960, 296] on span "вт 26.08" at bounding box center [959, 293] width 59 height 17
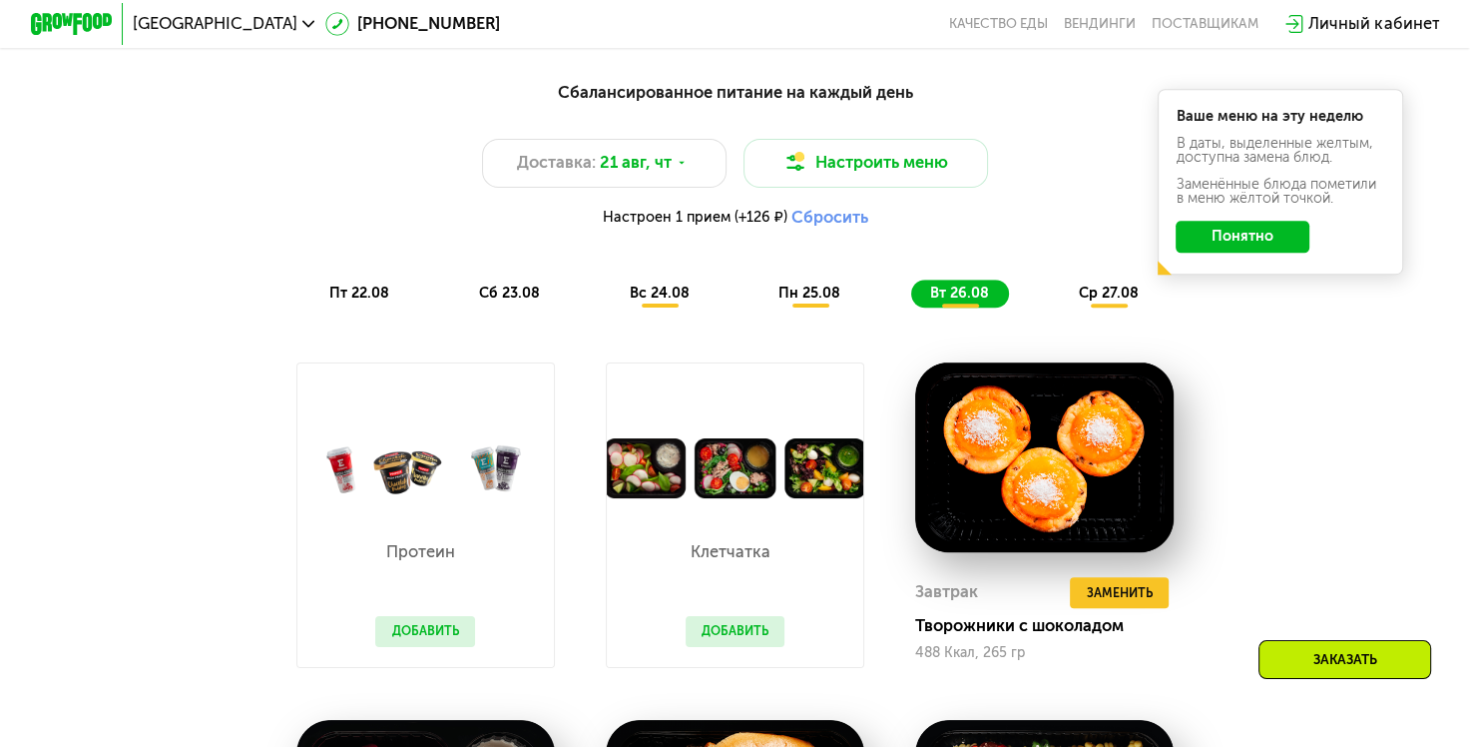
click at [1233, 386] on div "Сбалансированное питание на каждый день Доставка: [DATE] Настроить меню Настрое…" at bounding box center [735, 696] width 1258 height 1256
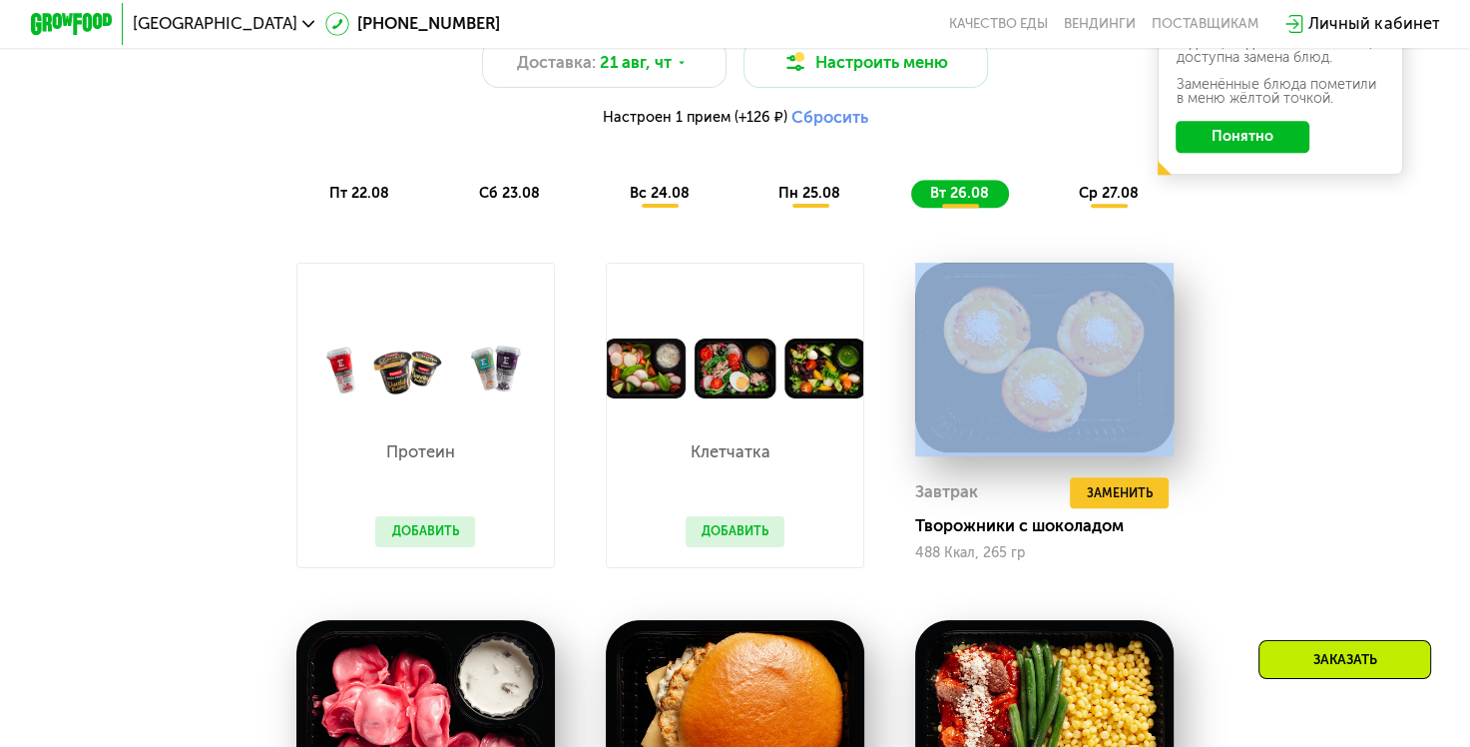
scroll to position [954, 0]
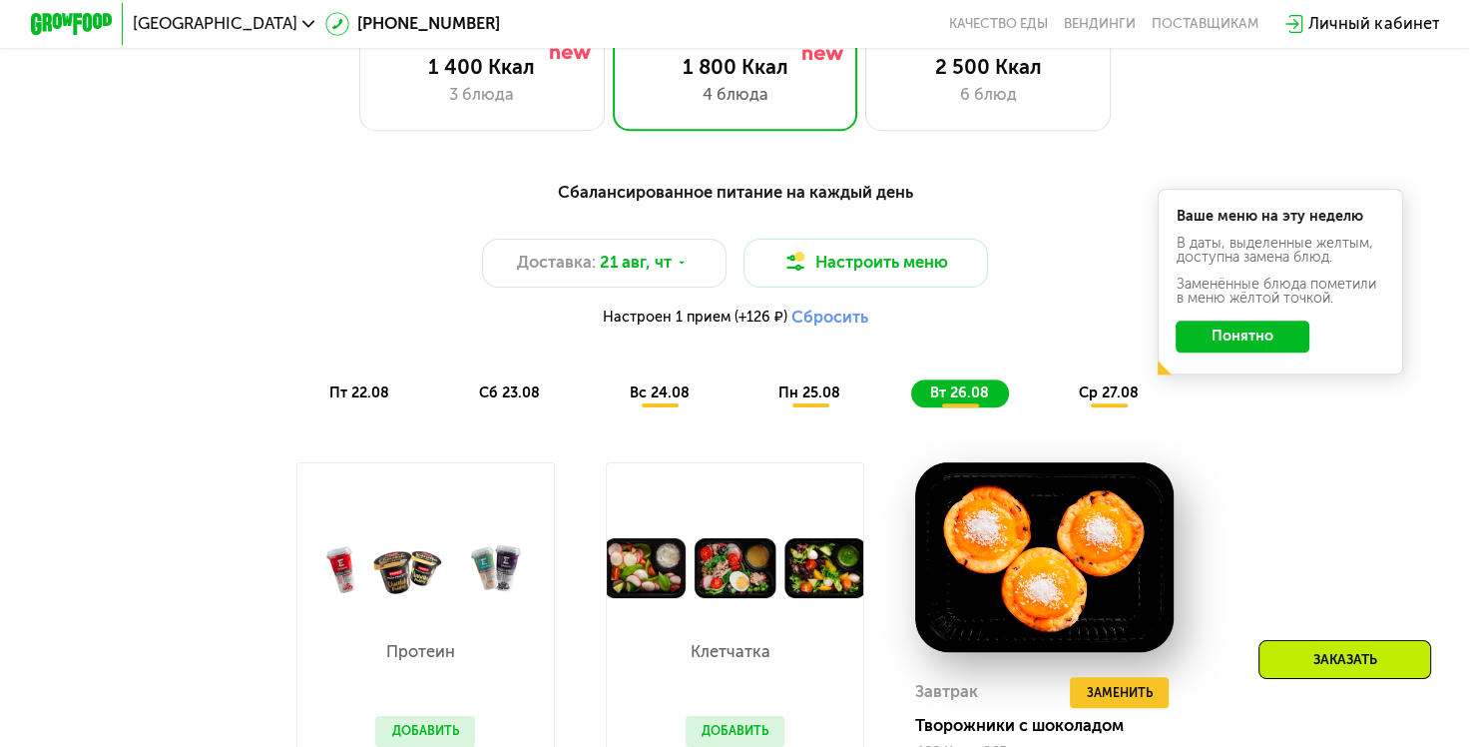
click at [1119, 401] on span "ср 27.08" at bounding box center [1109, 392] width 60 height 17
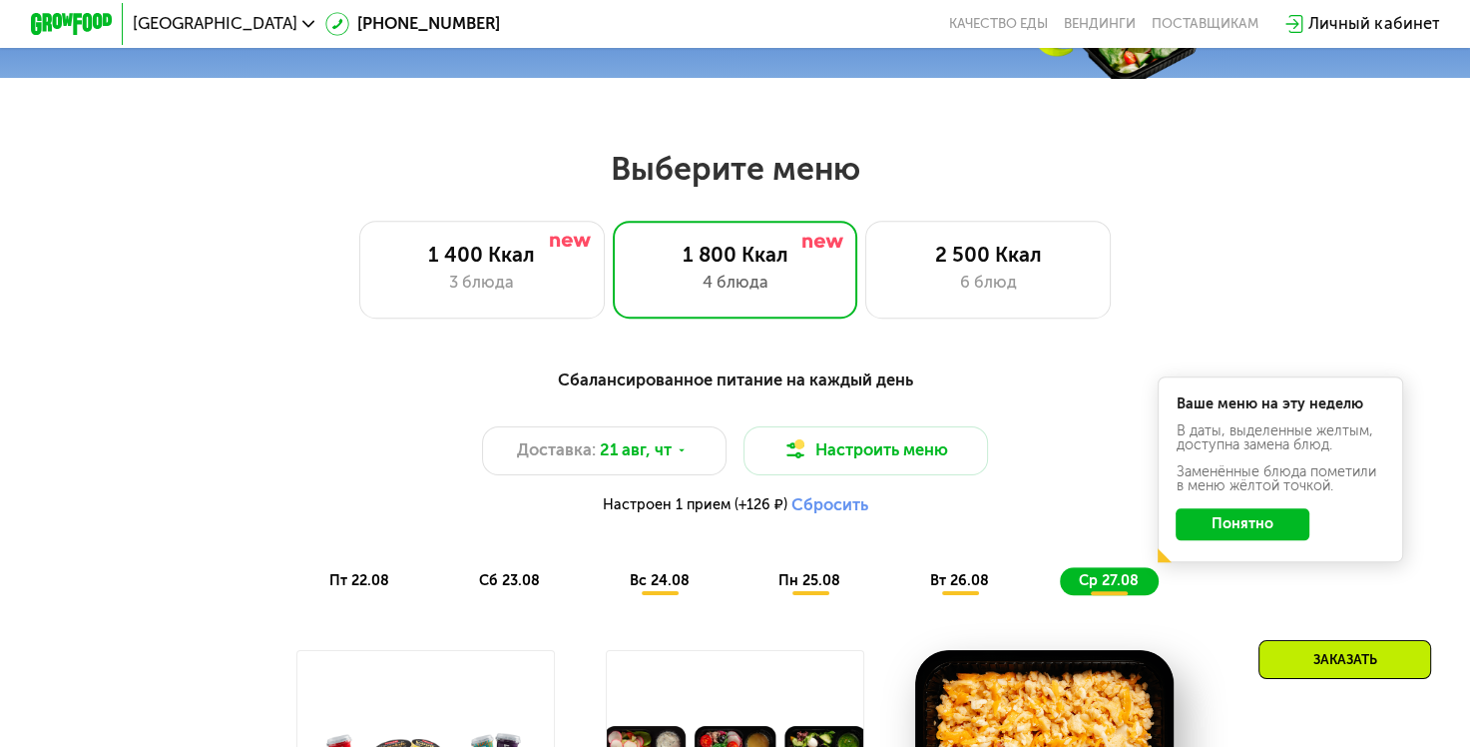
scroll to position [755, 0]
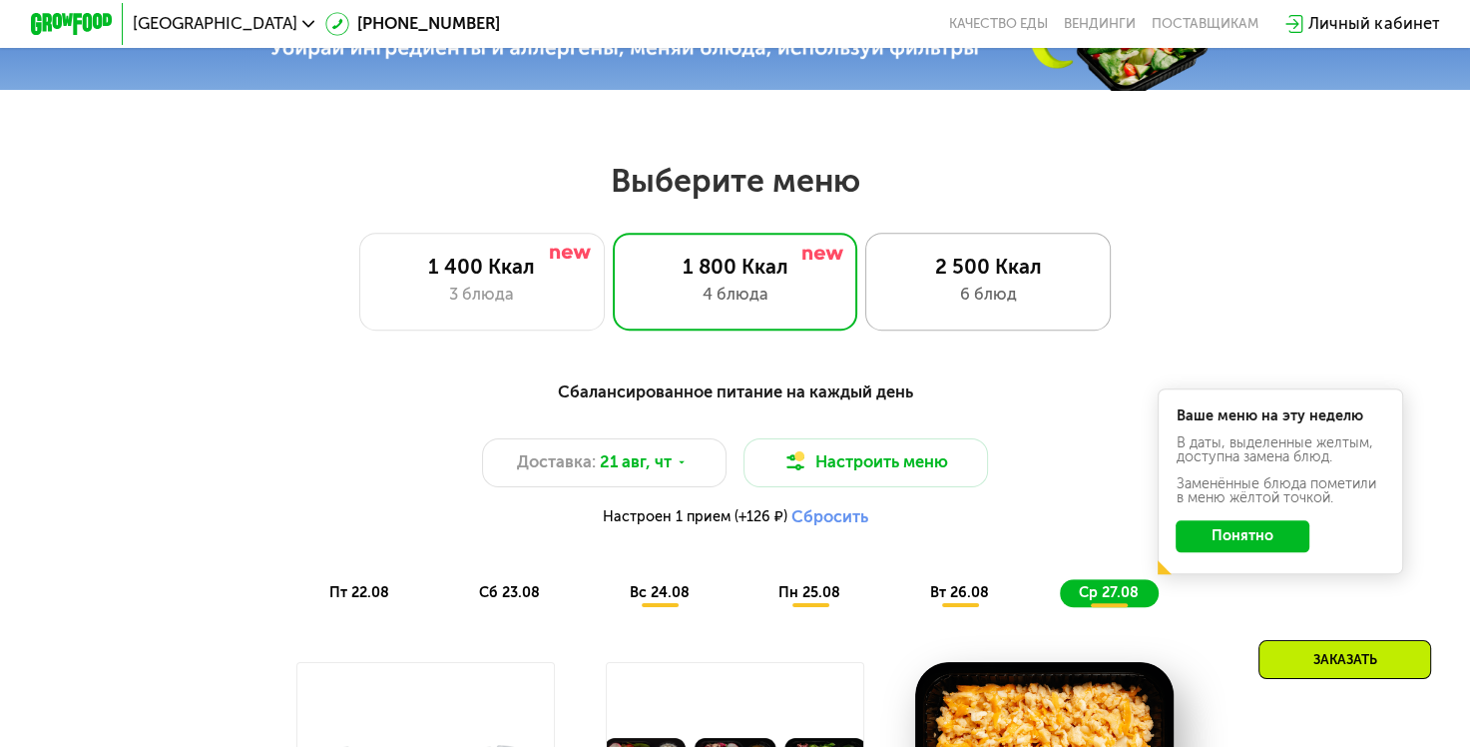
click at [1019, 323] on div "2 500 Ккал 6 блюд" at bounding box center [989, 282] width 246 height 98
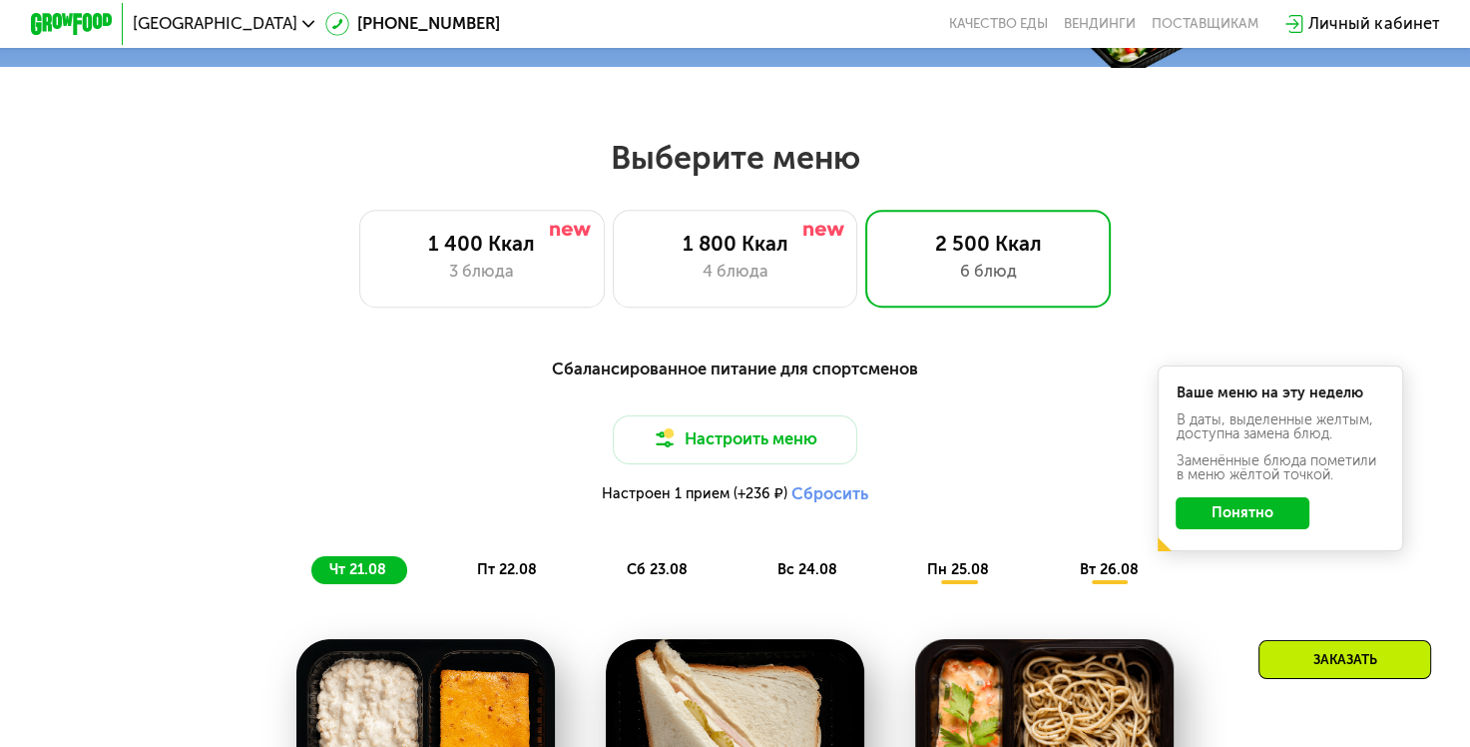
scroll to position [855, 0]
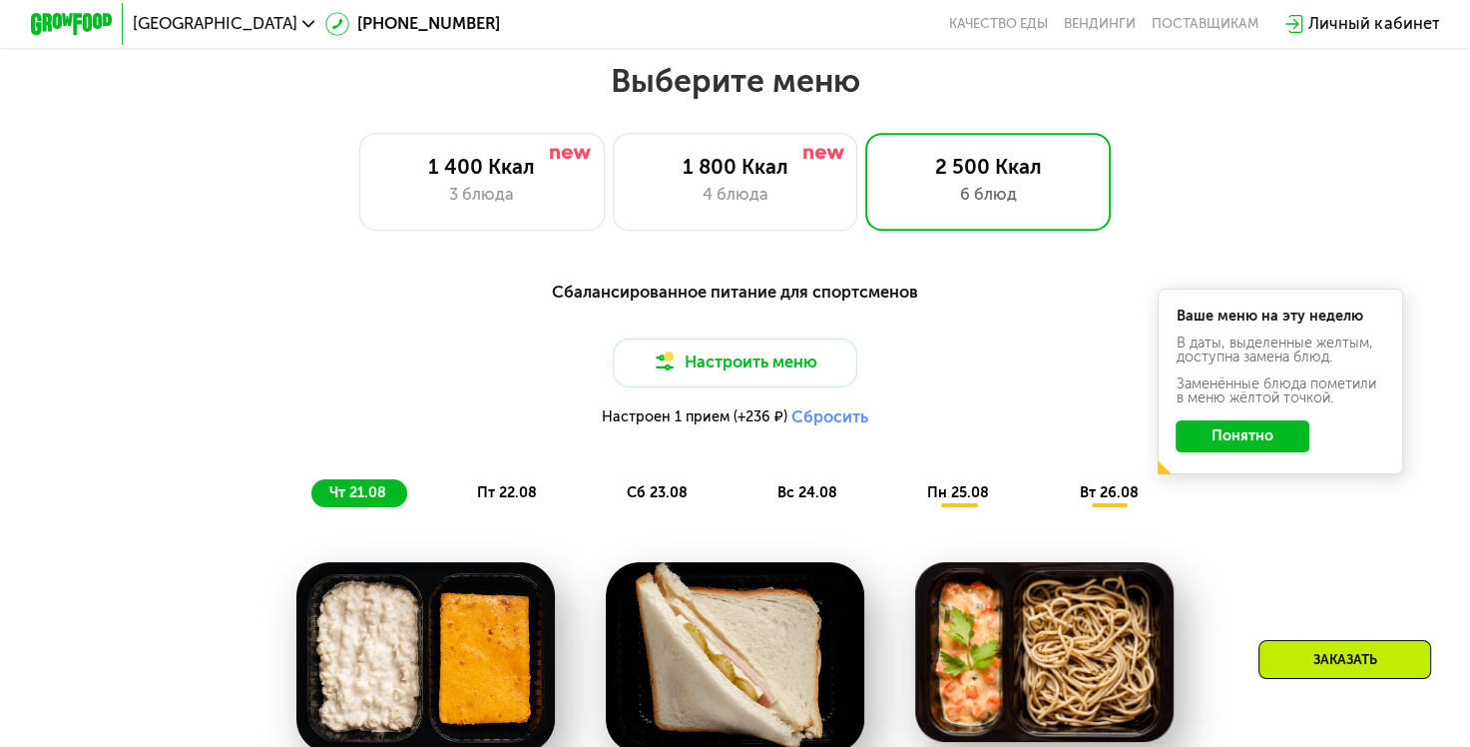
click at [526, 501] on span "пт 22.08" at bounding box center [507, 492] width 60 height 17
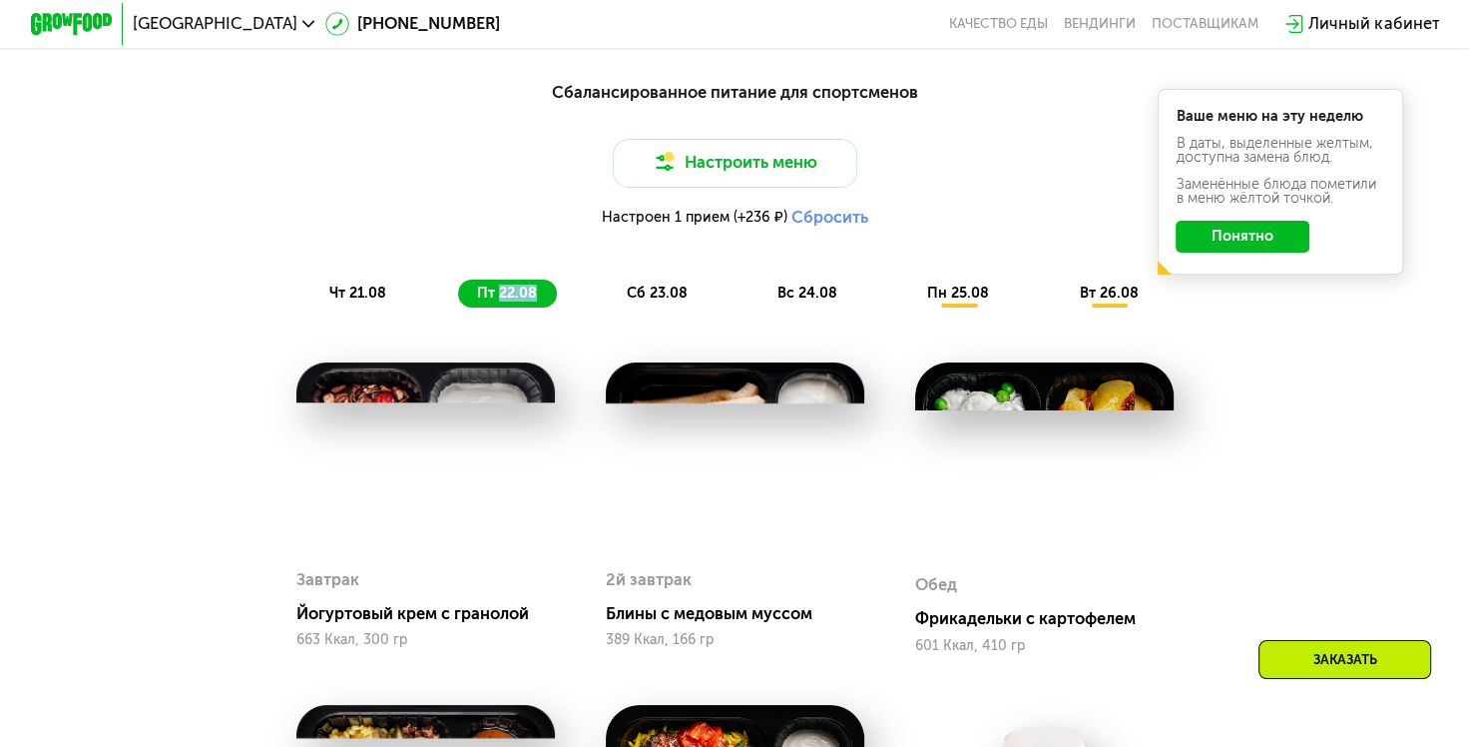
scroll to position [755, 0]
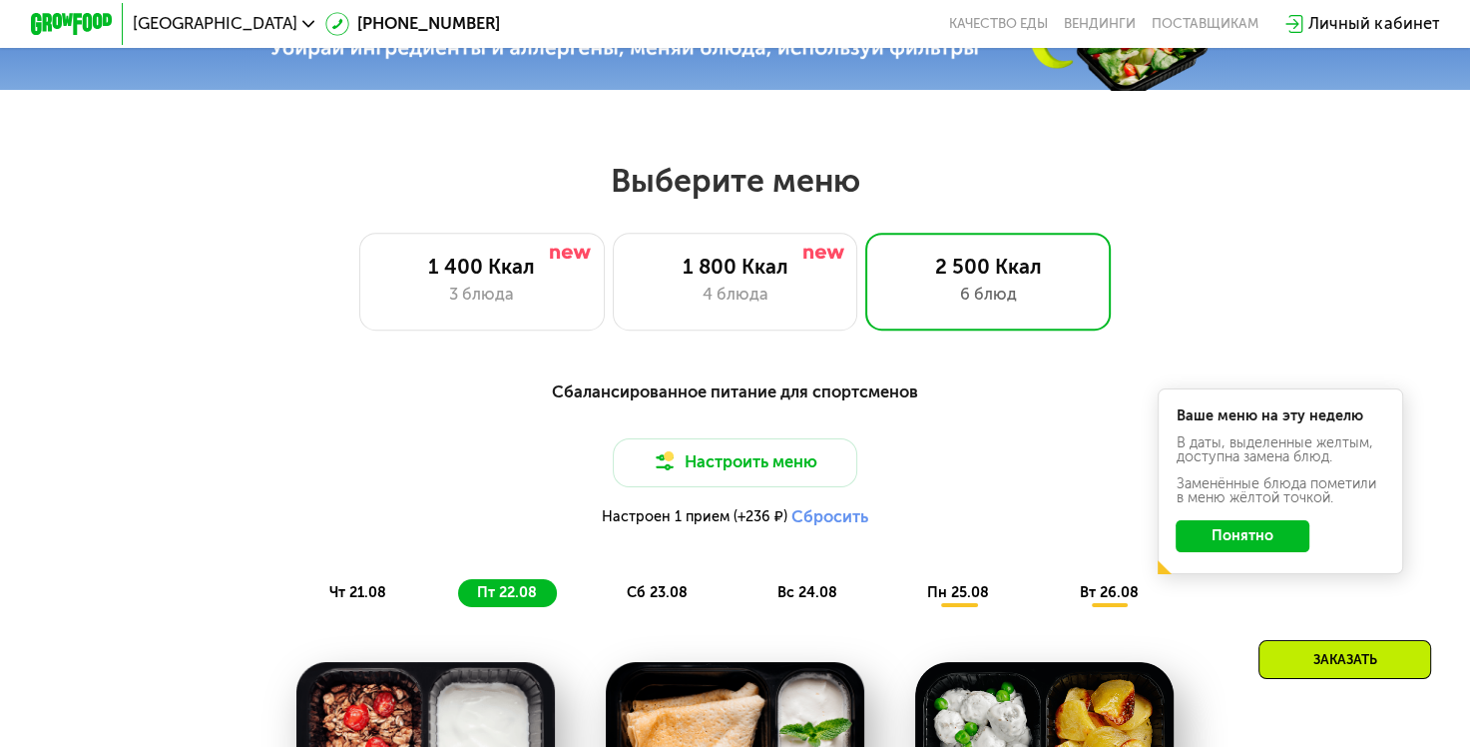
click at [655, 599] on span "сб 23.08" at bounding box center [657, 592] width 61 height 17
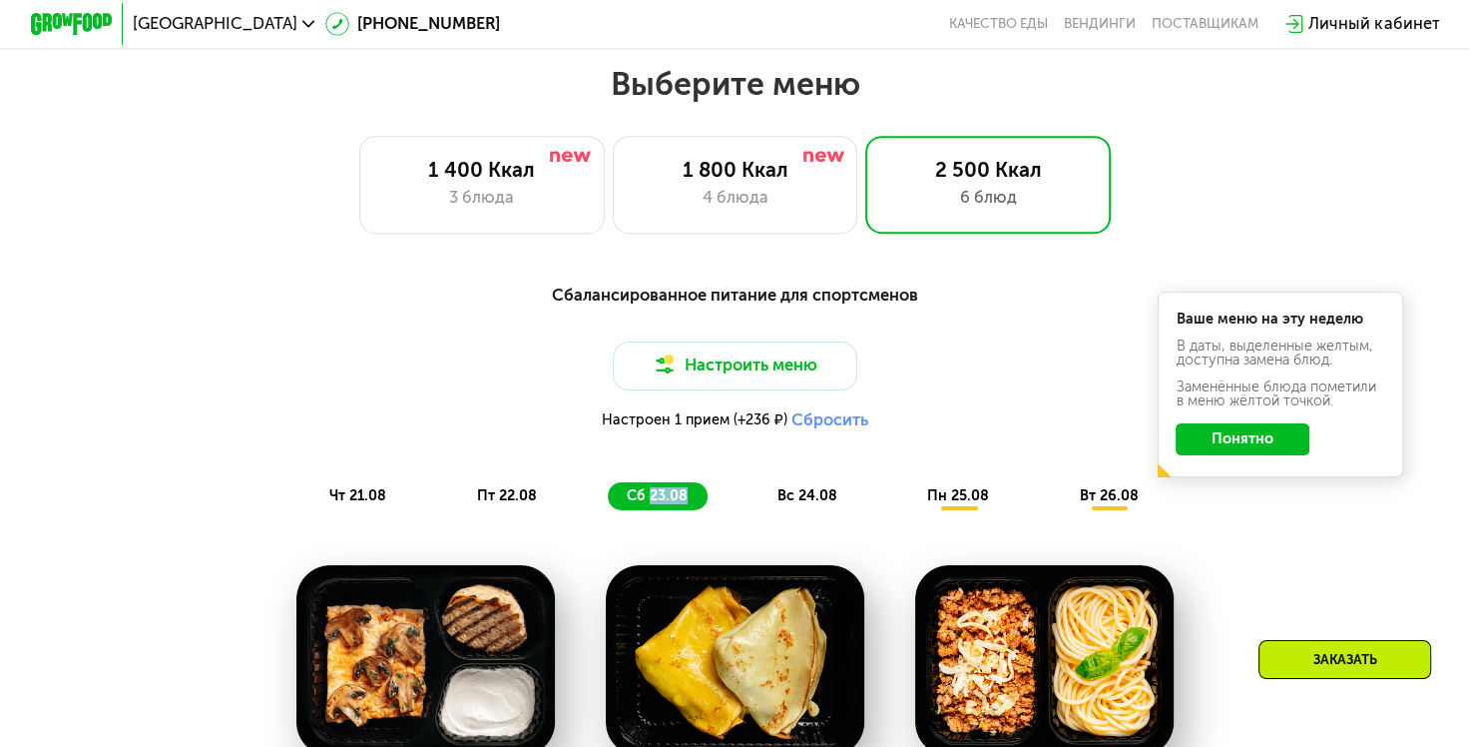
scroll to position [1154, 0]
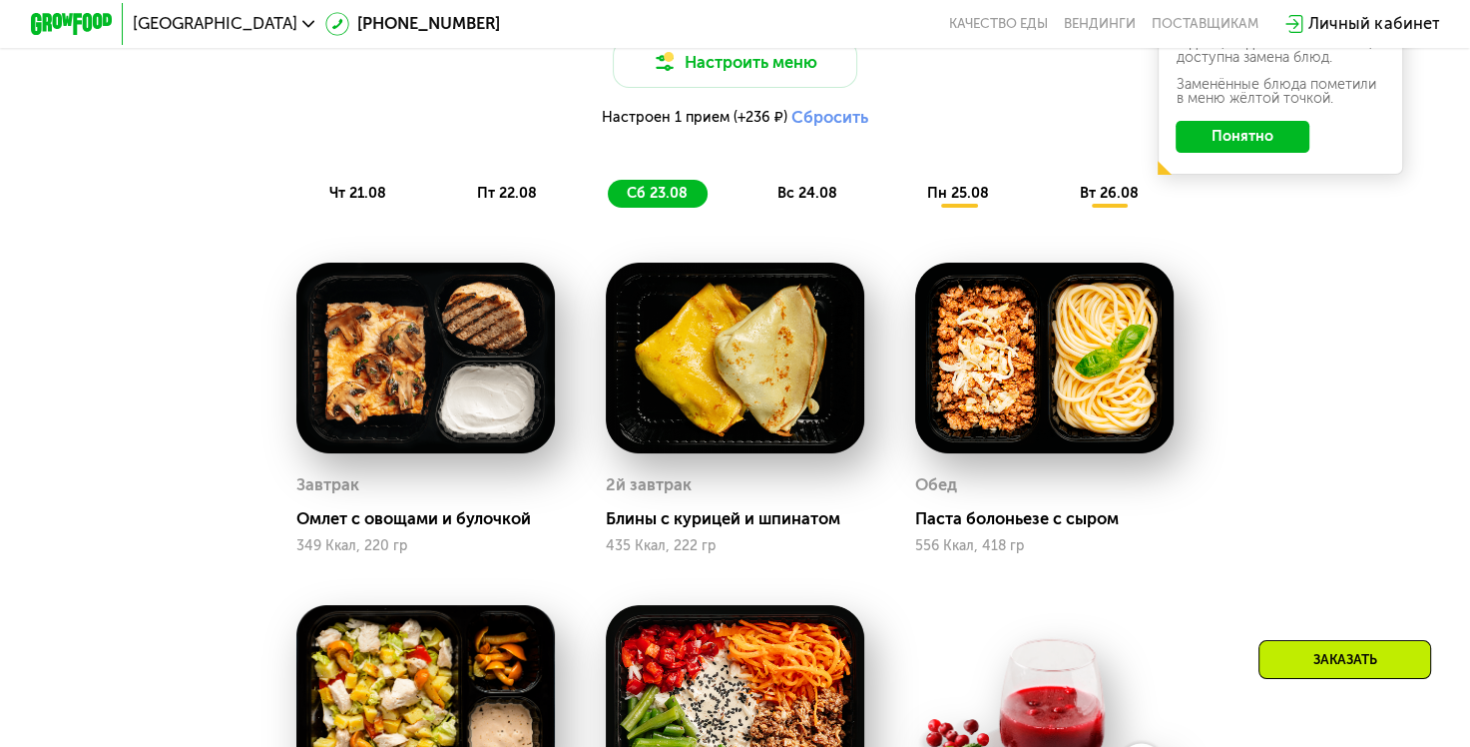
click at [1349, 450] on div "Сбалансированное питание для спортсменов Настроить меню Настроен 1 прием (+236 …" at bounding box center [735, 589] width 1258 height 1242
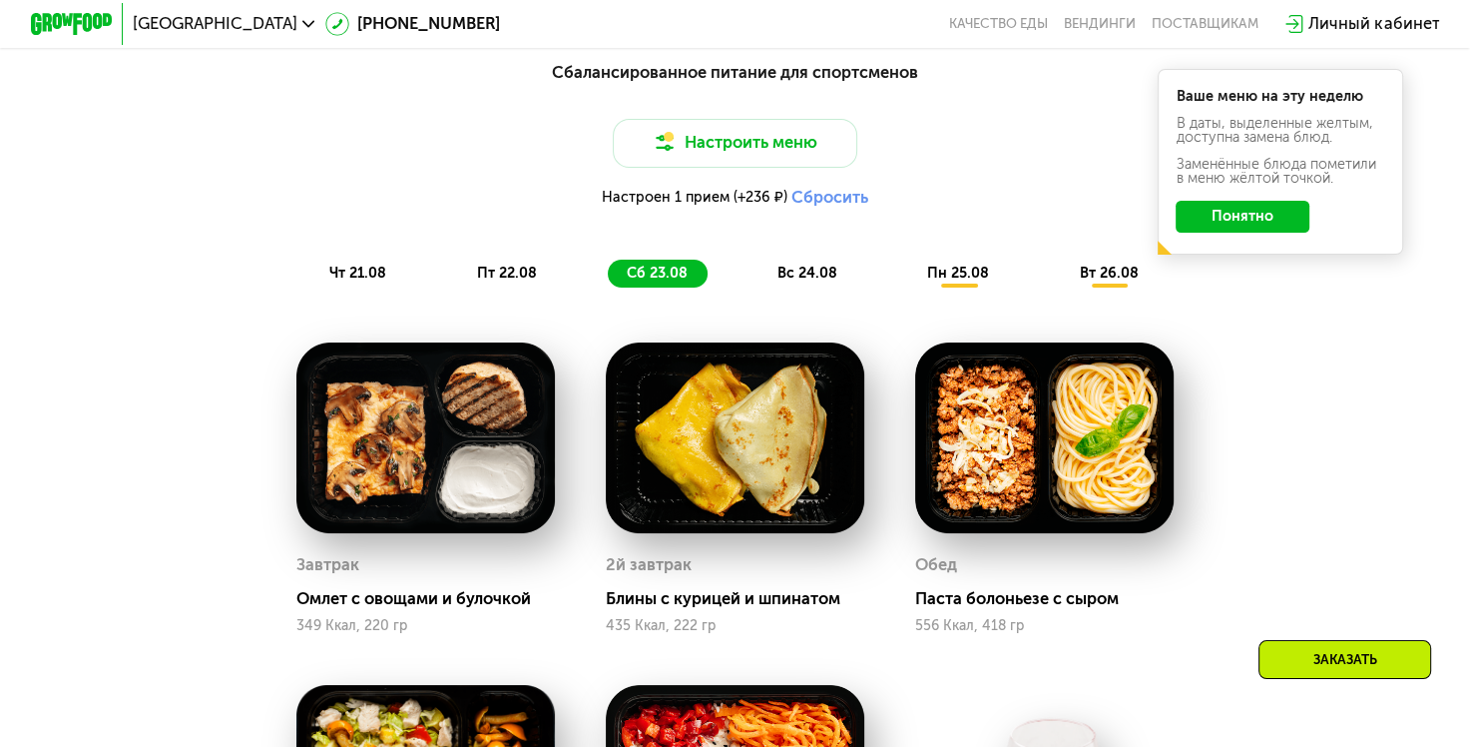
scroll to position [954, 0]
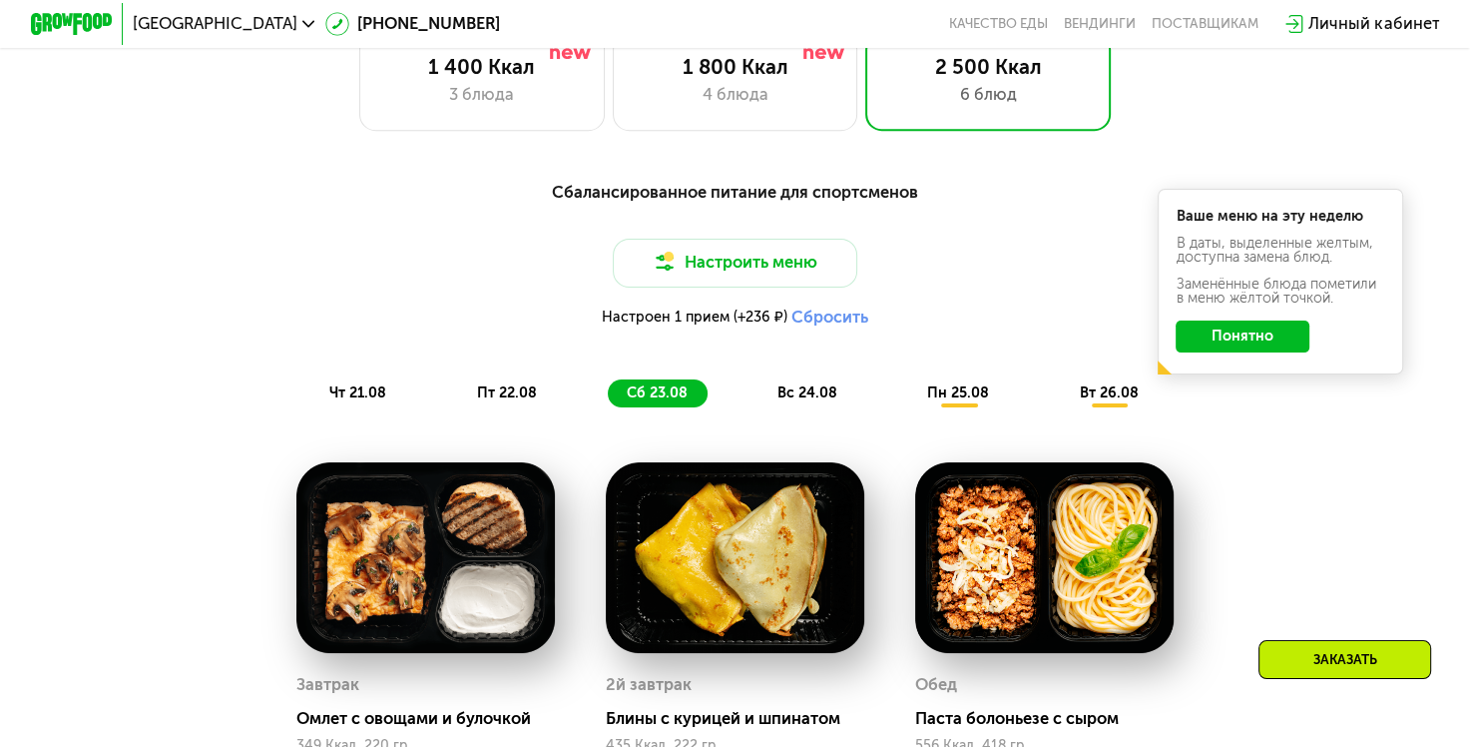
click at [807, 401] on span "вс 24.08" at bounding box center [808, 392] width 60 height 17
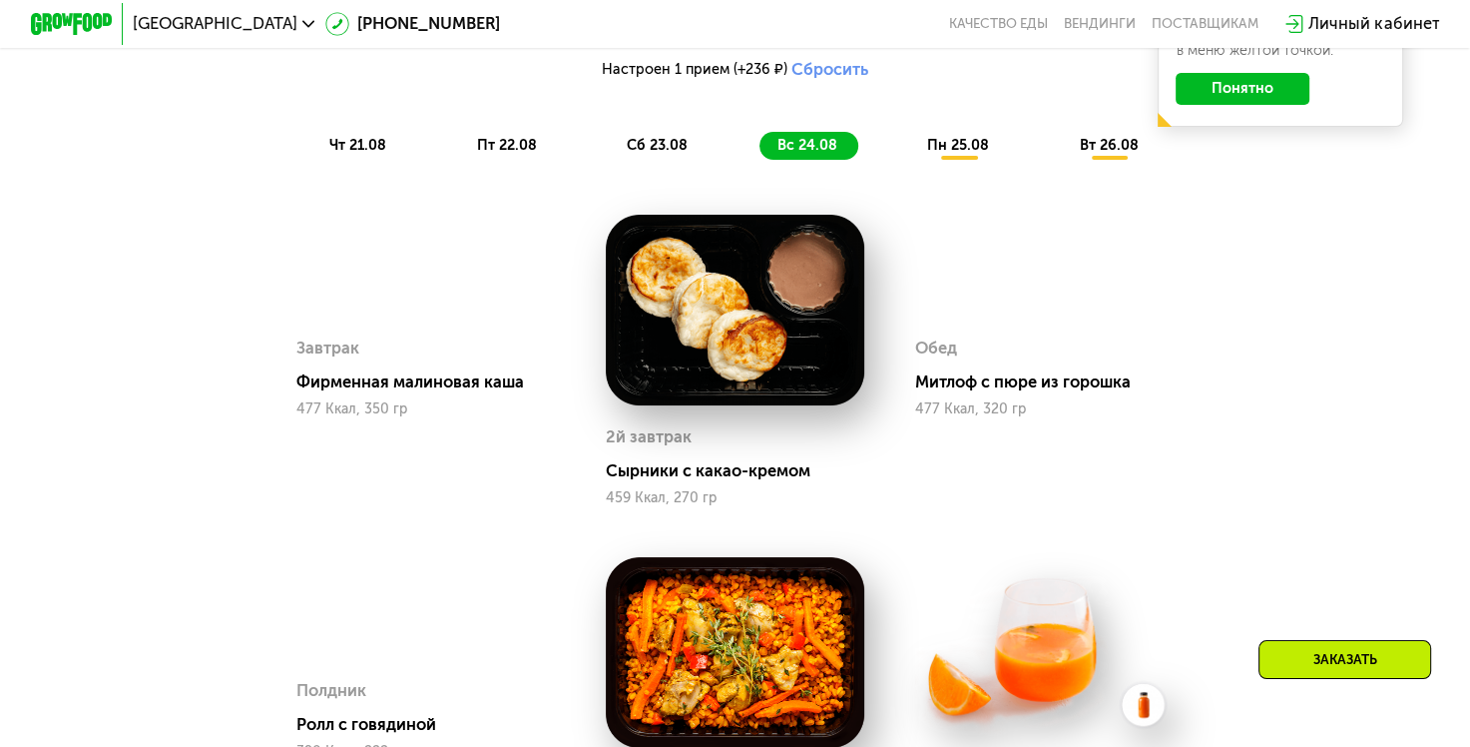
scroll to position [1154, 0]
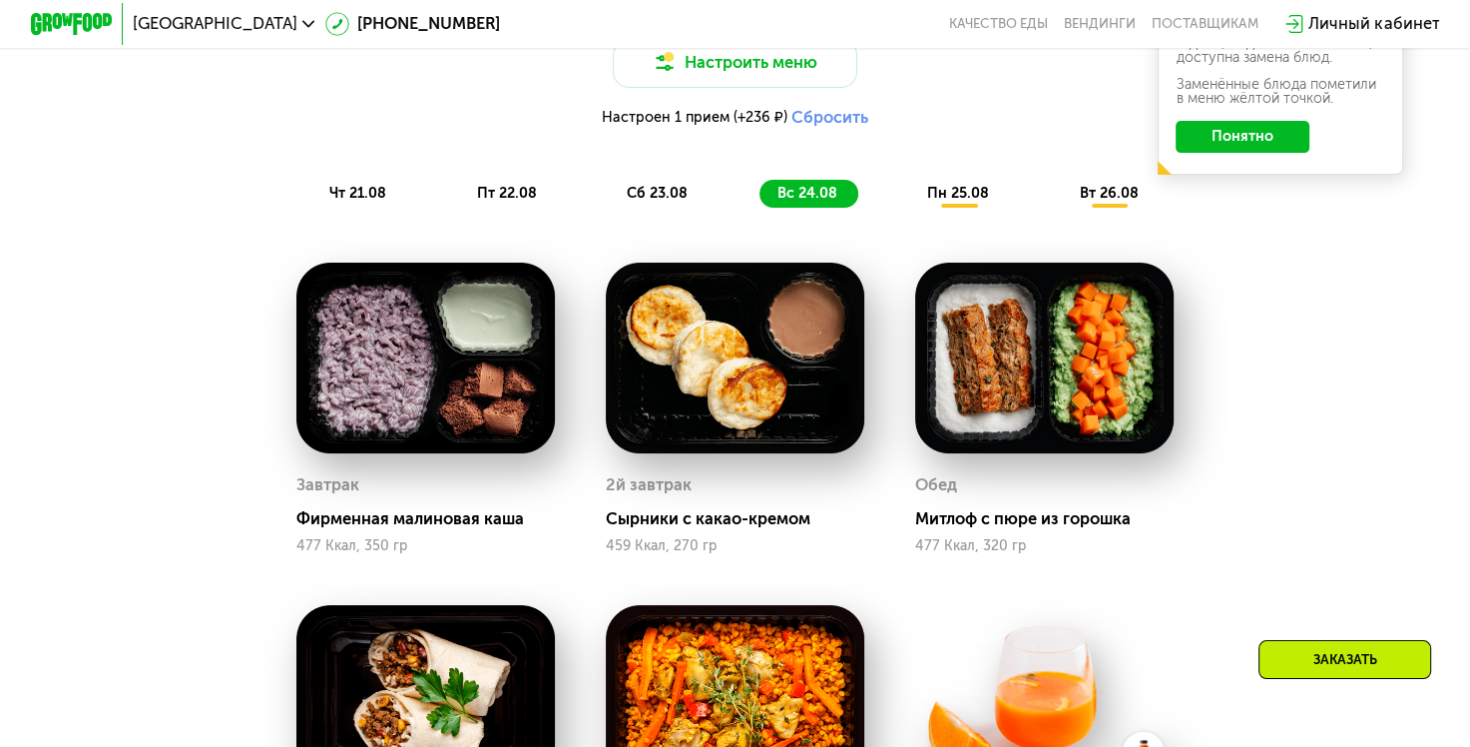
click at [969, 199] on span "пн 25.08" at bounding box center [958, 193] width 62 height 17
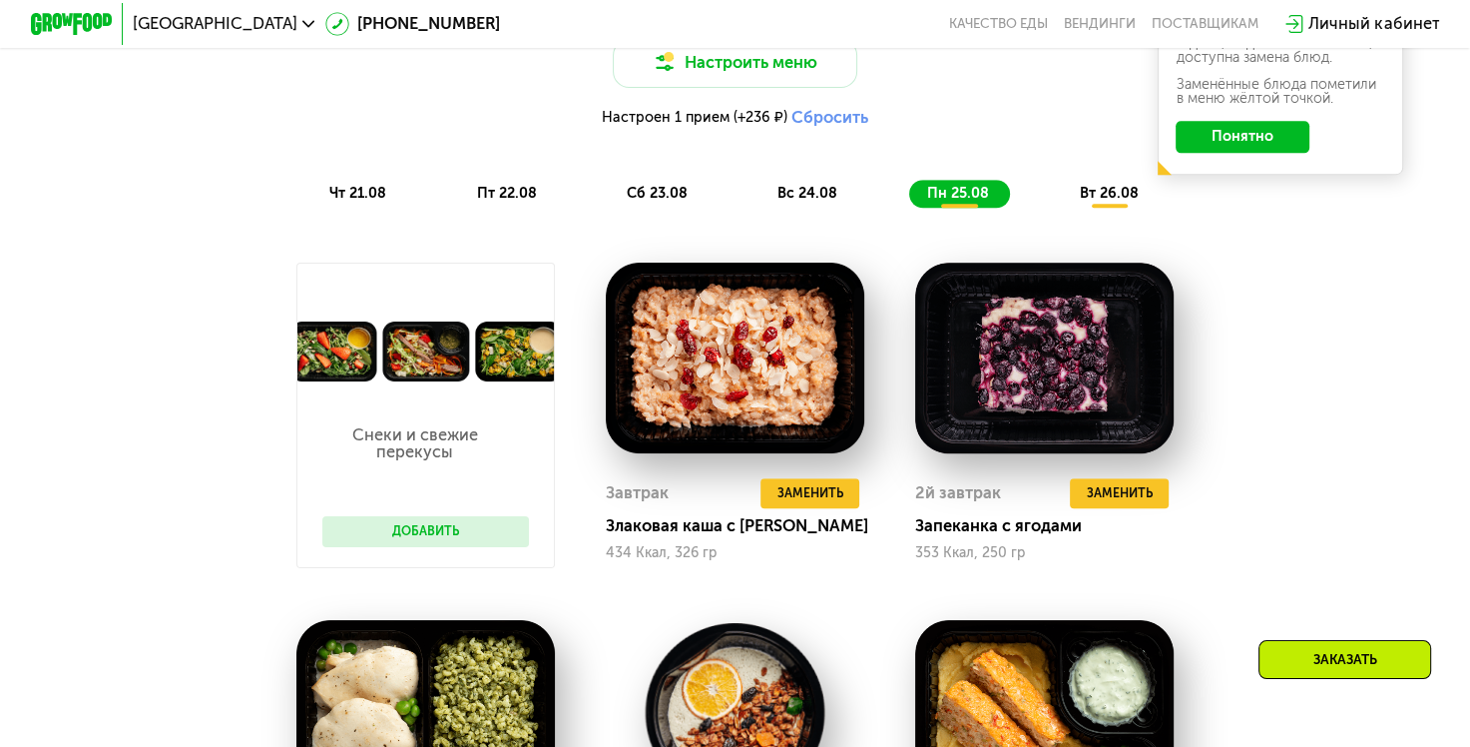
click at [1114, 198] on span "вт 26.08" at bounding box center [1108, 193] width 59 height 17
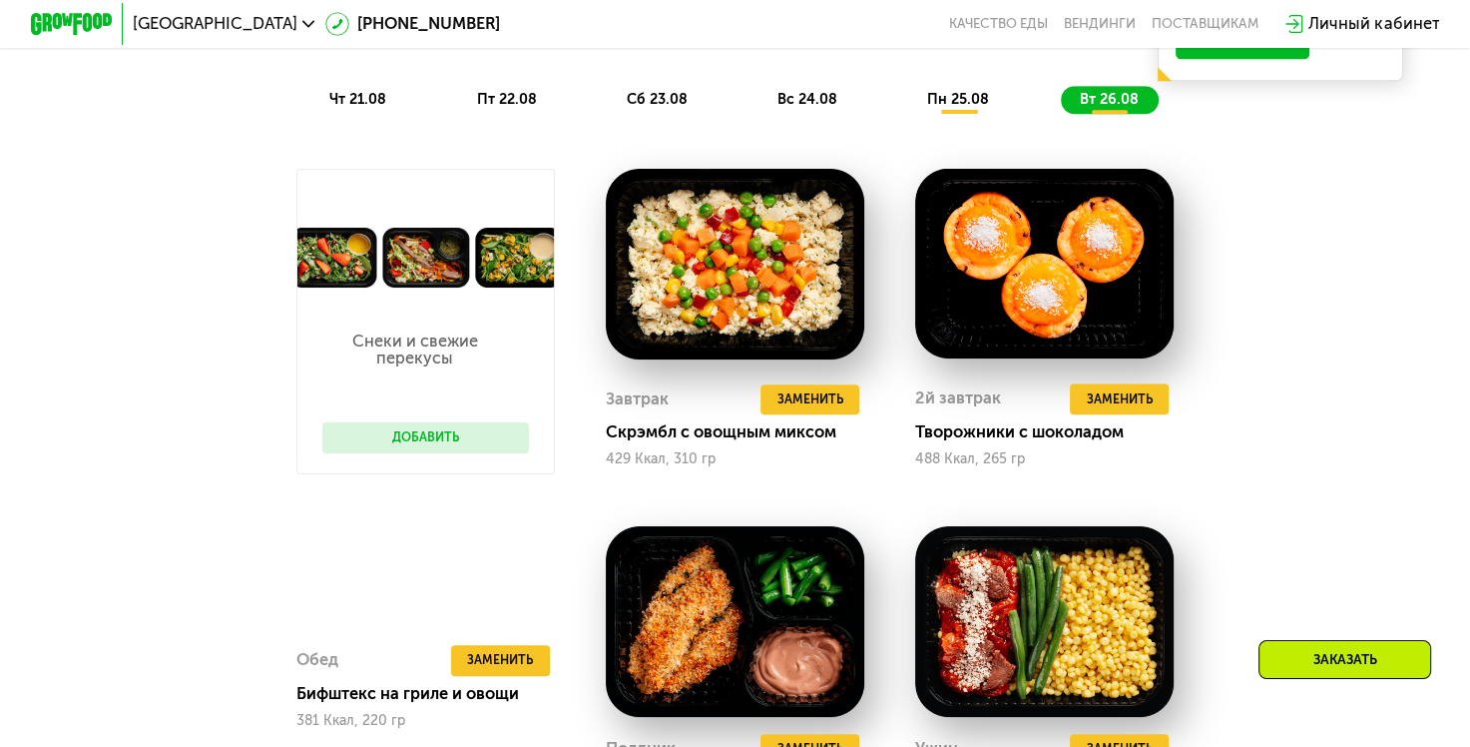
scroll to position [954, 0]
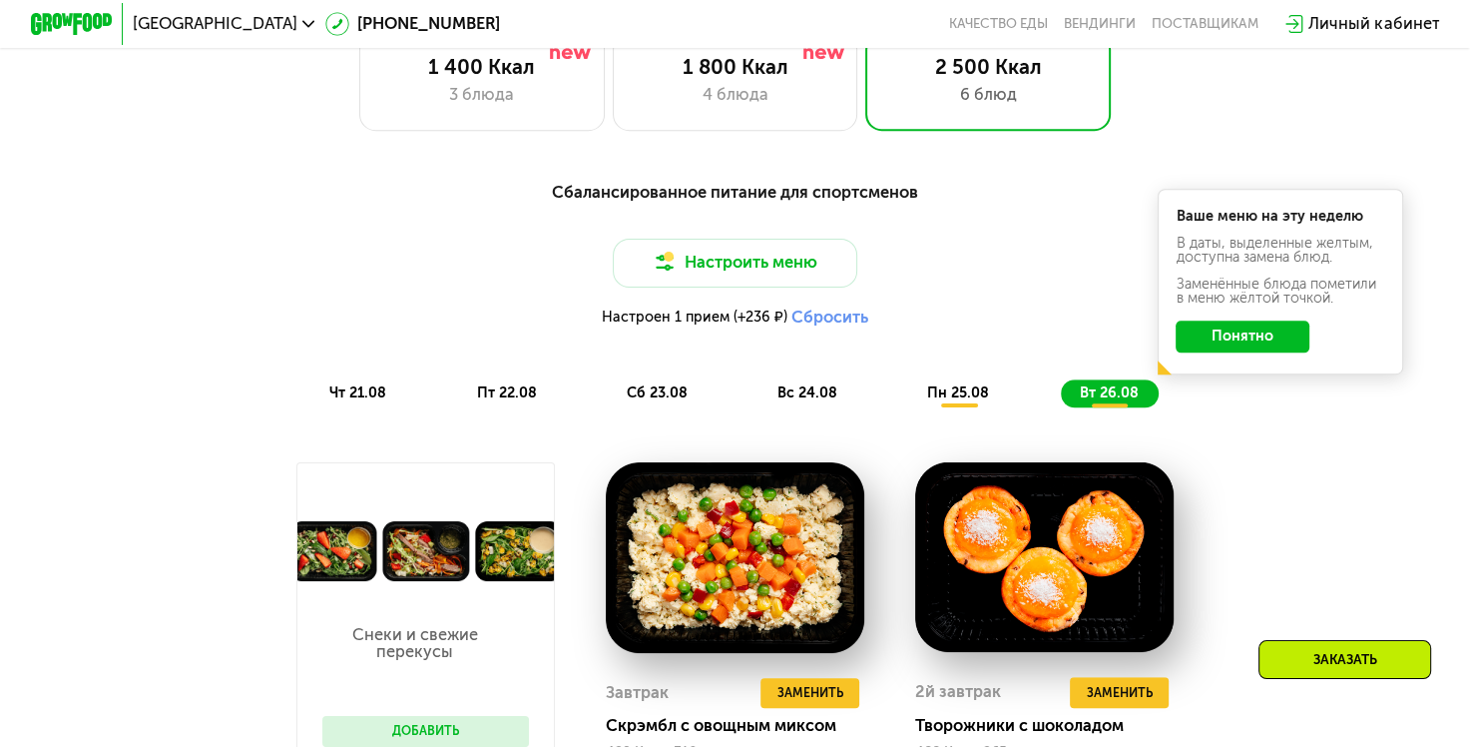
click at [823, 327] on button "Сбросить" at bounding box center [830, 317] width 77 height 20
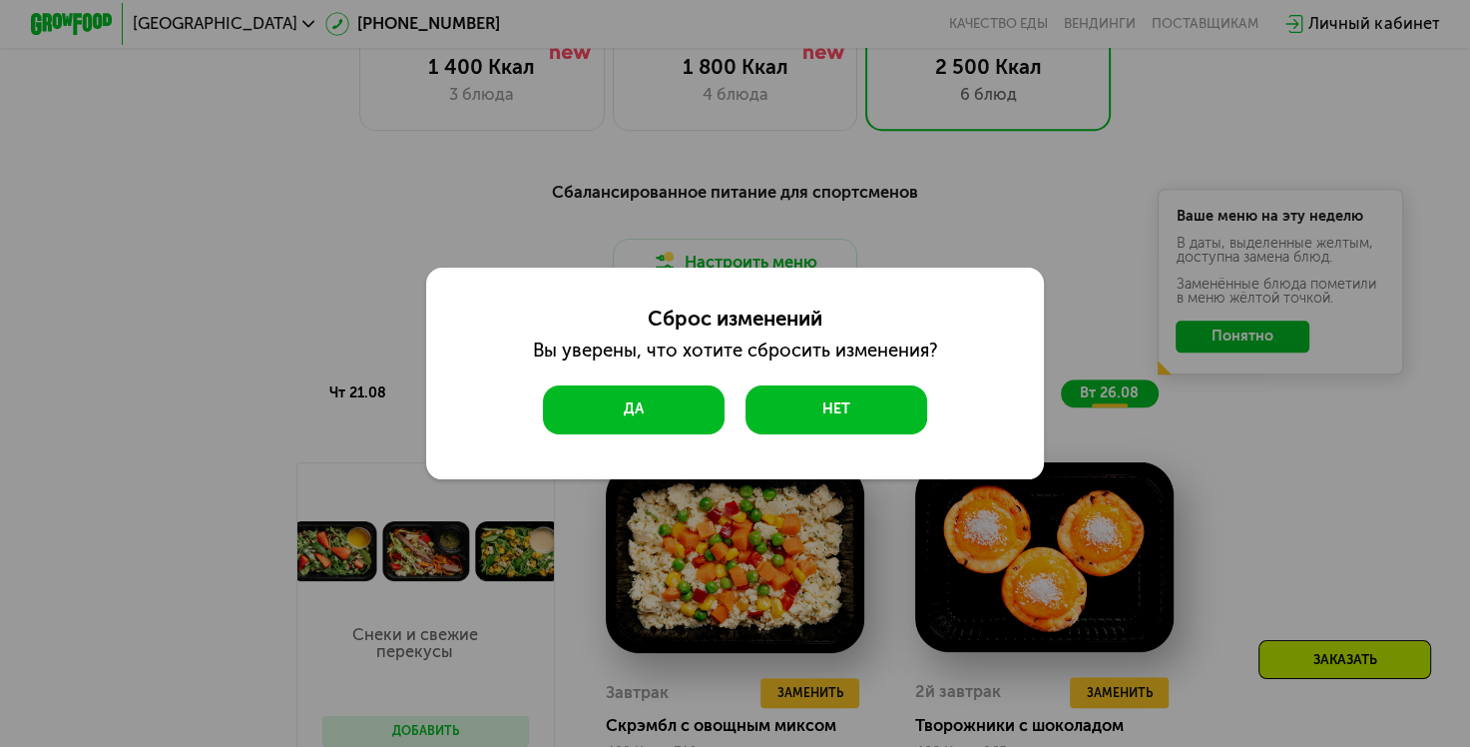
click at [638, 401] on button "Да" at bounding box center [634, 409] width 183 height 49
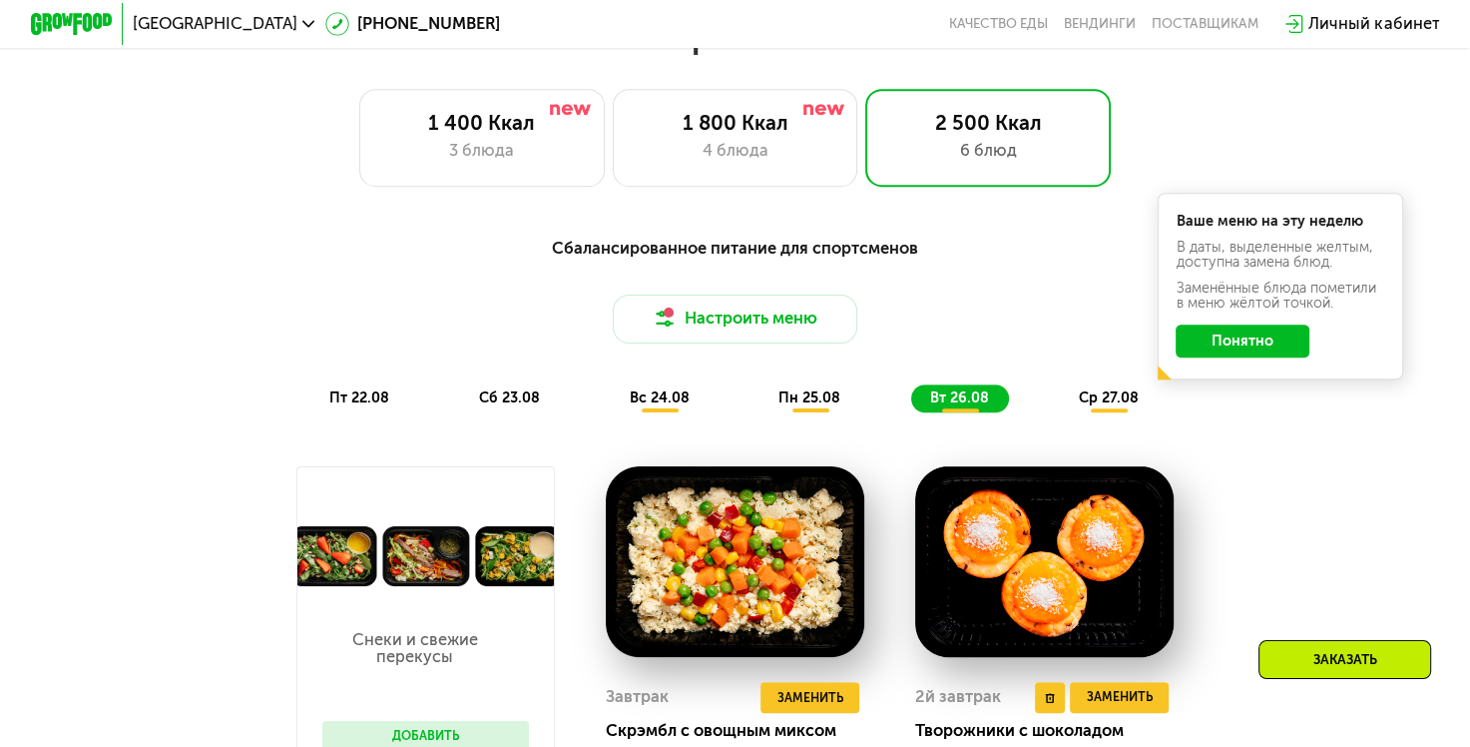
scroll to position [998, 0]
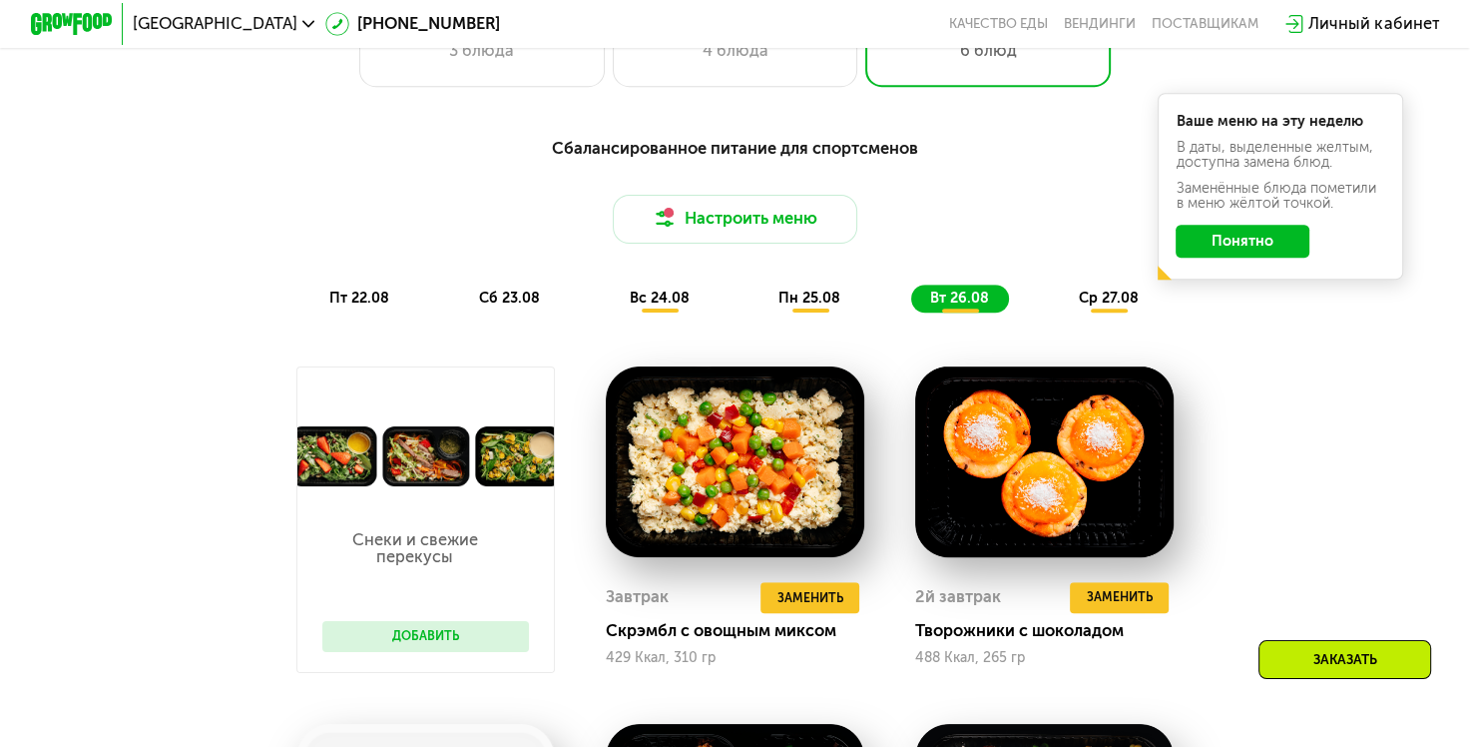
click at [1108, 306] on span "ср 27.08" at bounding box center [1109, 298] width 60 height 17
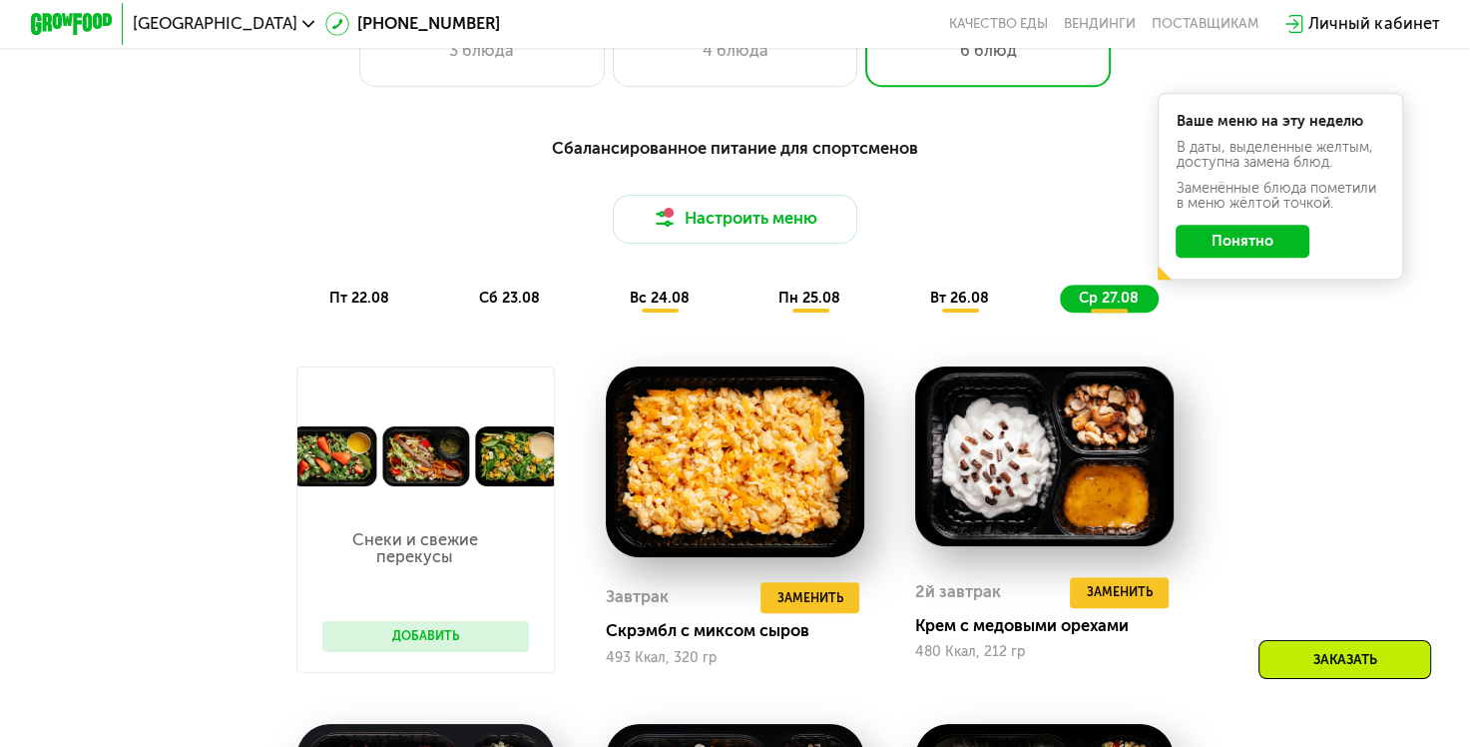
click at [1198, 258] on button "Понятно" at bounding box center [1243, 241] width 134 height 33
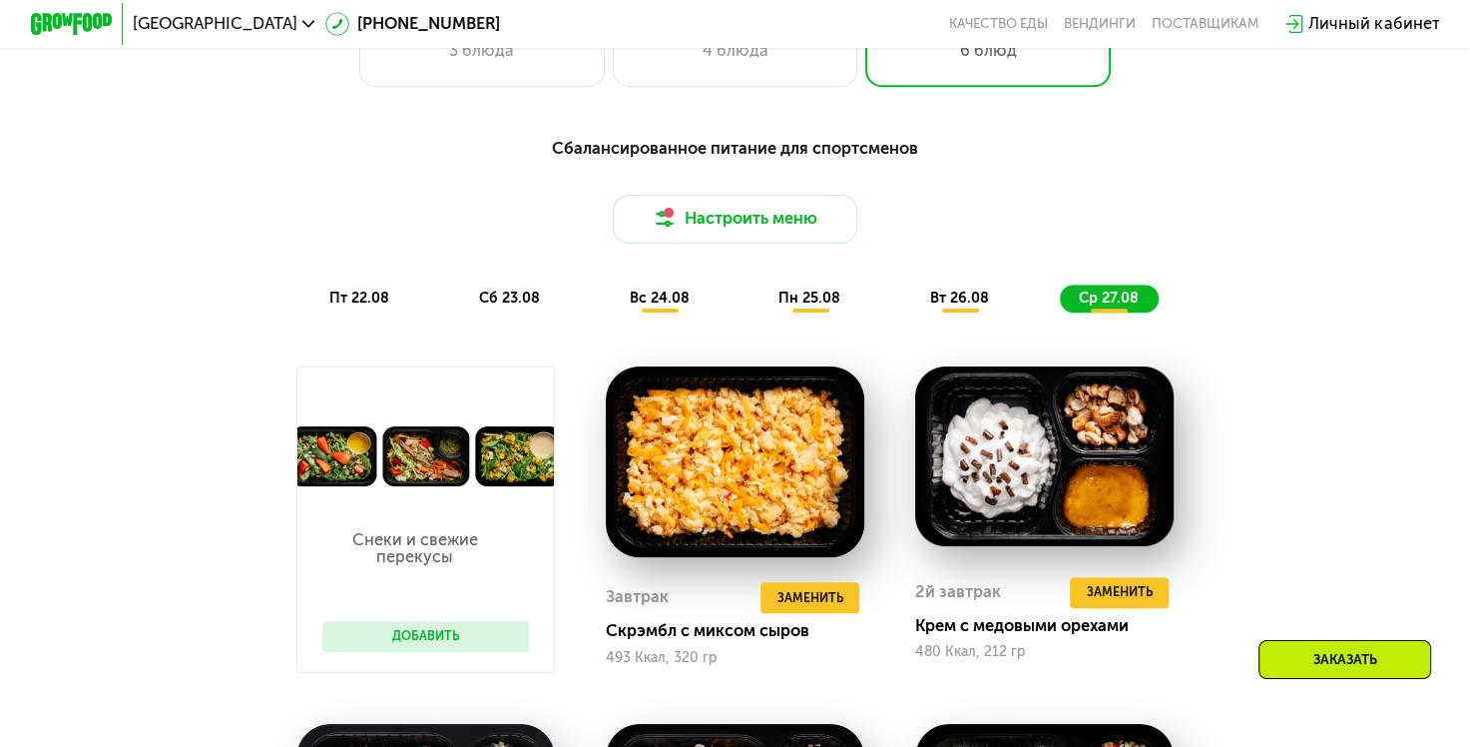
click at [336, 306] on span "пт 22.08" at bounding box center [359, 298] width 60 height 17
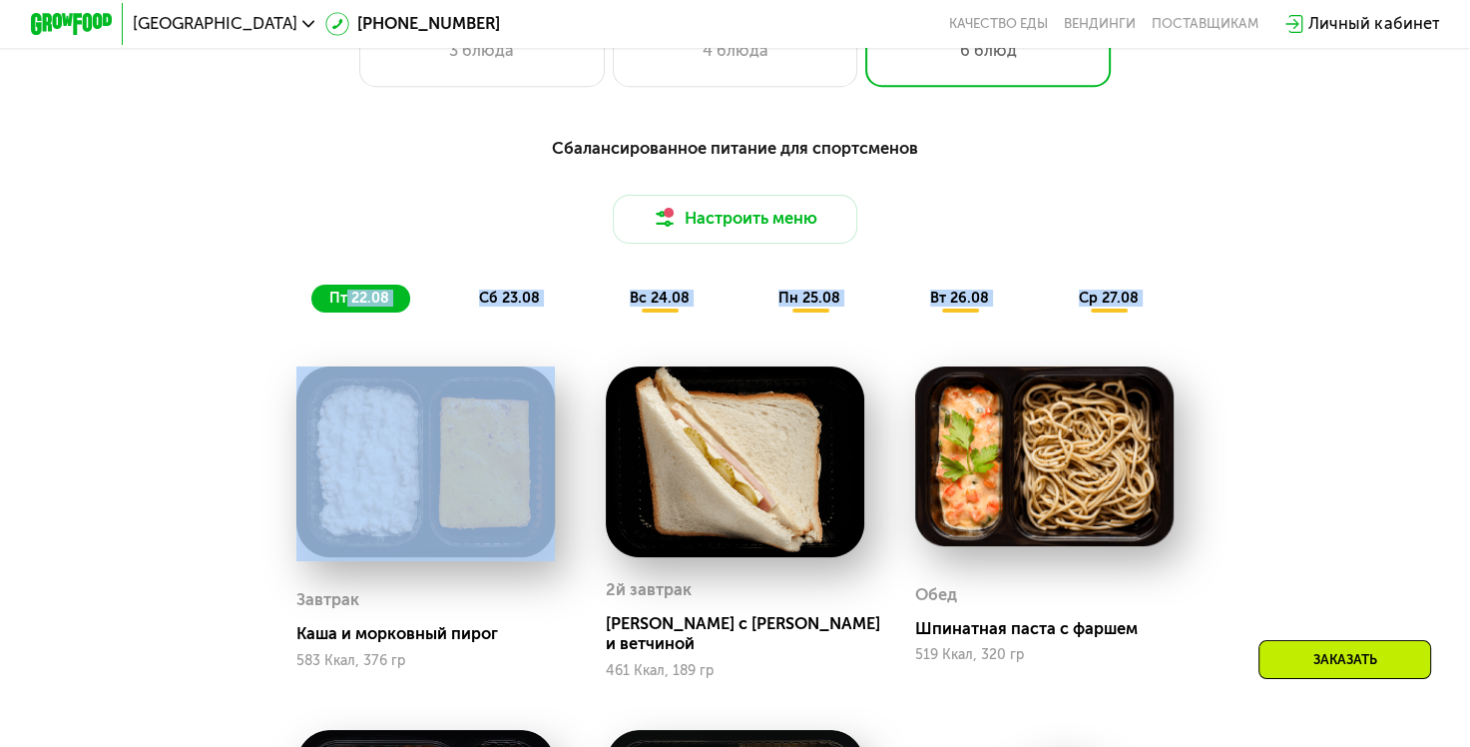
drag, startPoint x: 343, startPoint y: 310, endPoint x: 569, endPoint y: 339, distance: 227.5
click at [569, 339] on div "Сбалансированное питание для спортсменов Настроить меню пт 22.08 сб 23.08 вс 24…" at bounding box center [735, 729] width 1258 height 1211
click at [494, 306] on span "сб 23.08" at bounding box center [509, 298] width 61 height 17
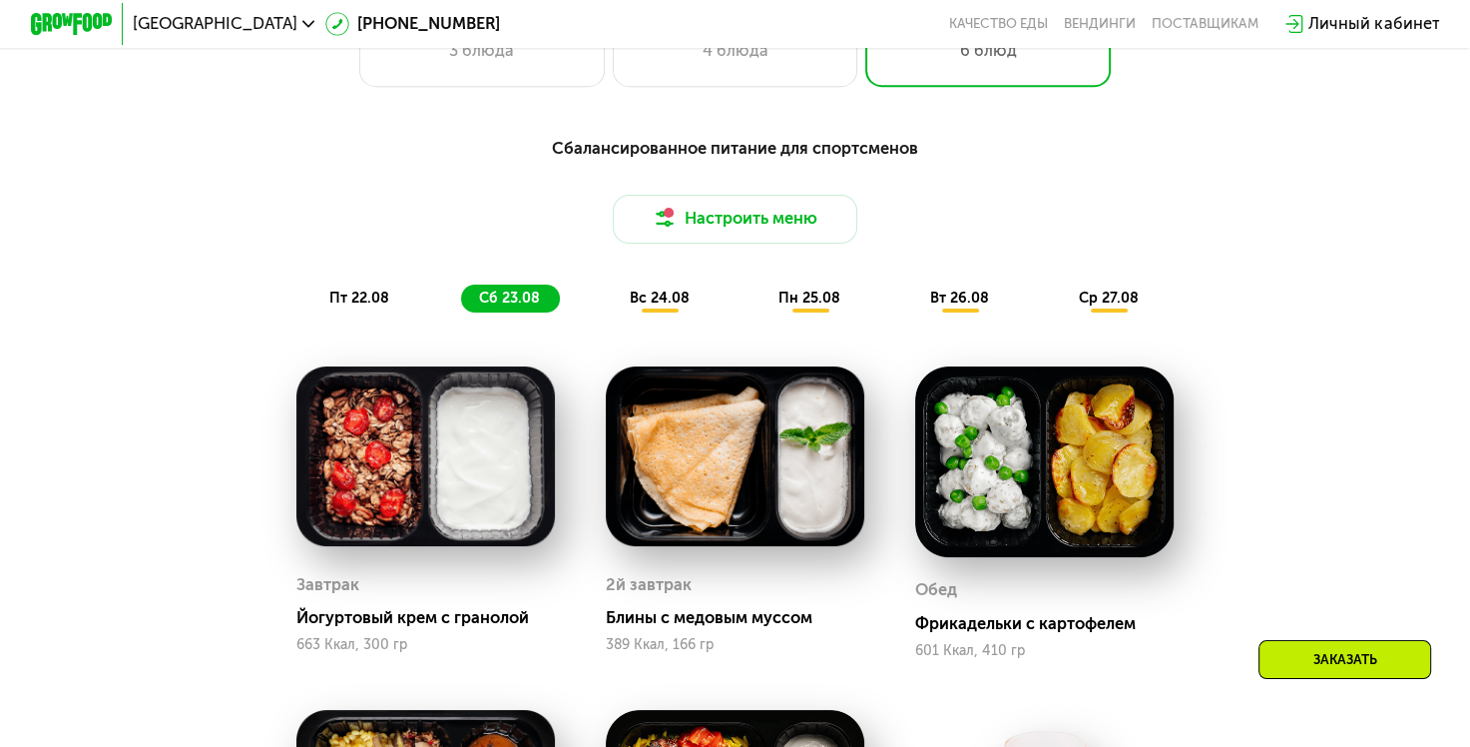
click at [383, 306] on span "пт 22.08" at bounding box center [359, 298] width 60 height 17
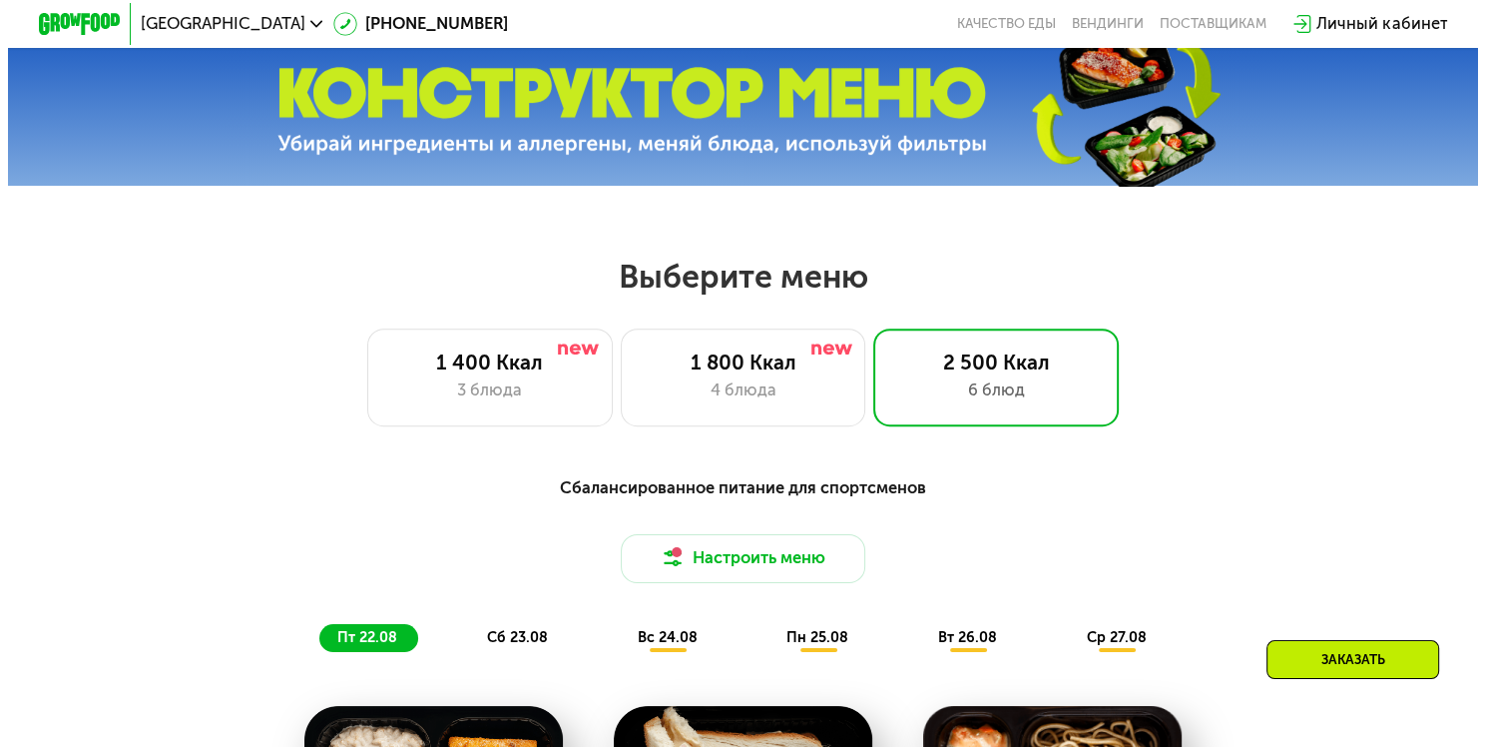
scroll to position [699, 0]
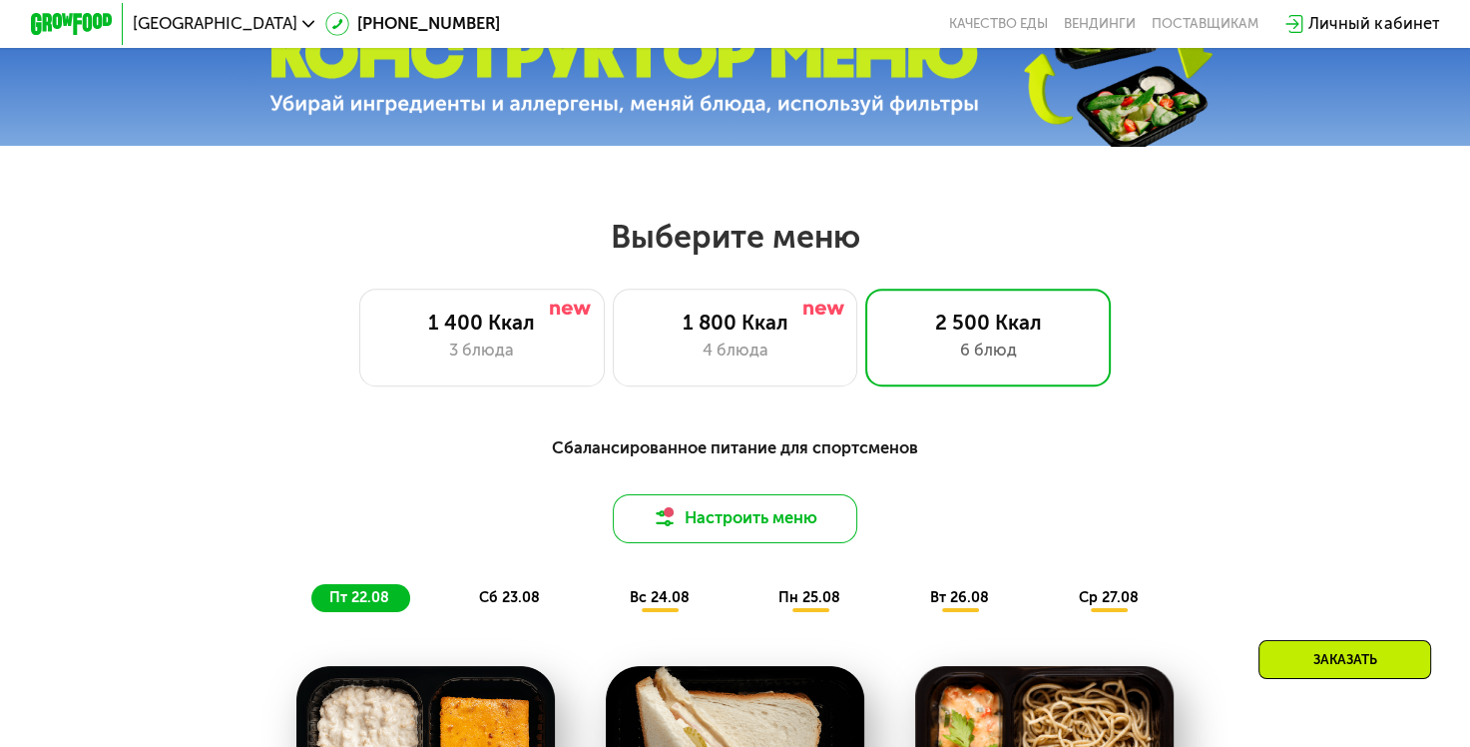
click at [756, 522] on button "Настроить меню" at bounding box center [736, 518] width 246 height 49
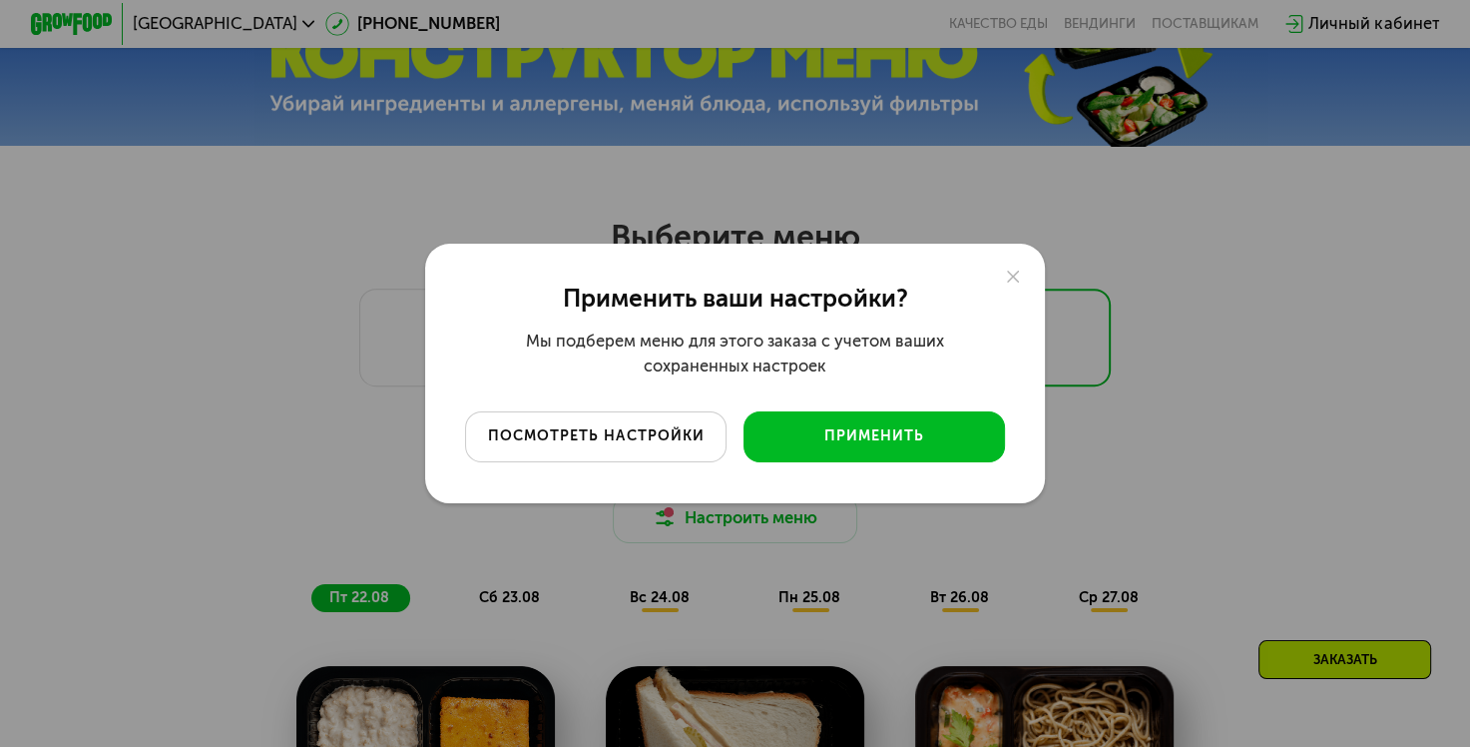
click at [680, 443] on div "посмотреть настройки" at bounding box center [596, 436] width 231 height 20
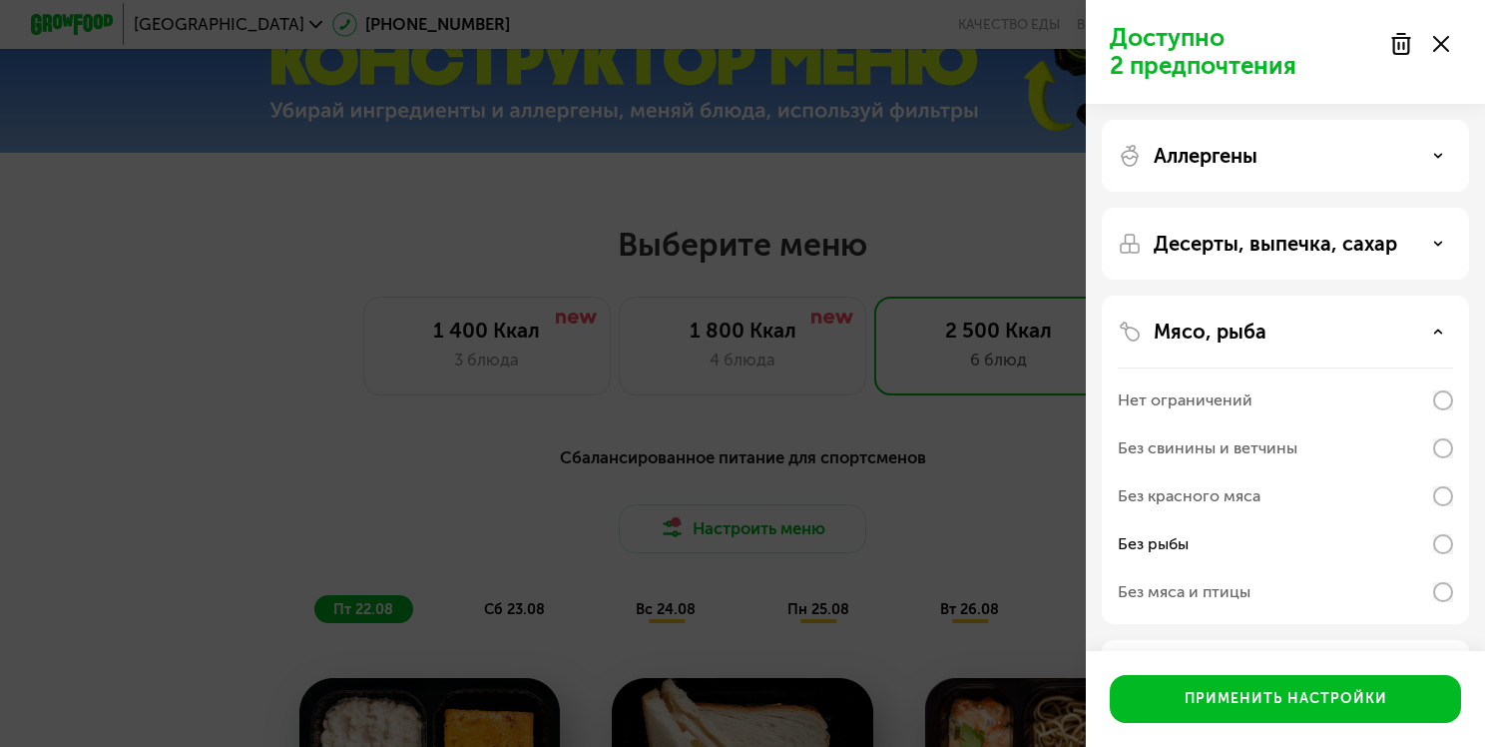
click at [1399, 252] on div "Десерты, выпечка, сахар" at bounding box center [1285, 244] width 335 height 24
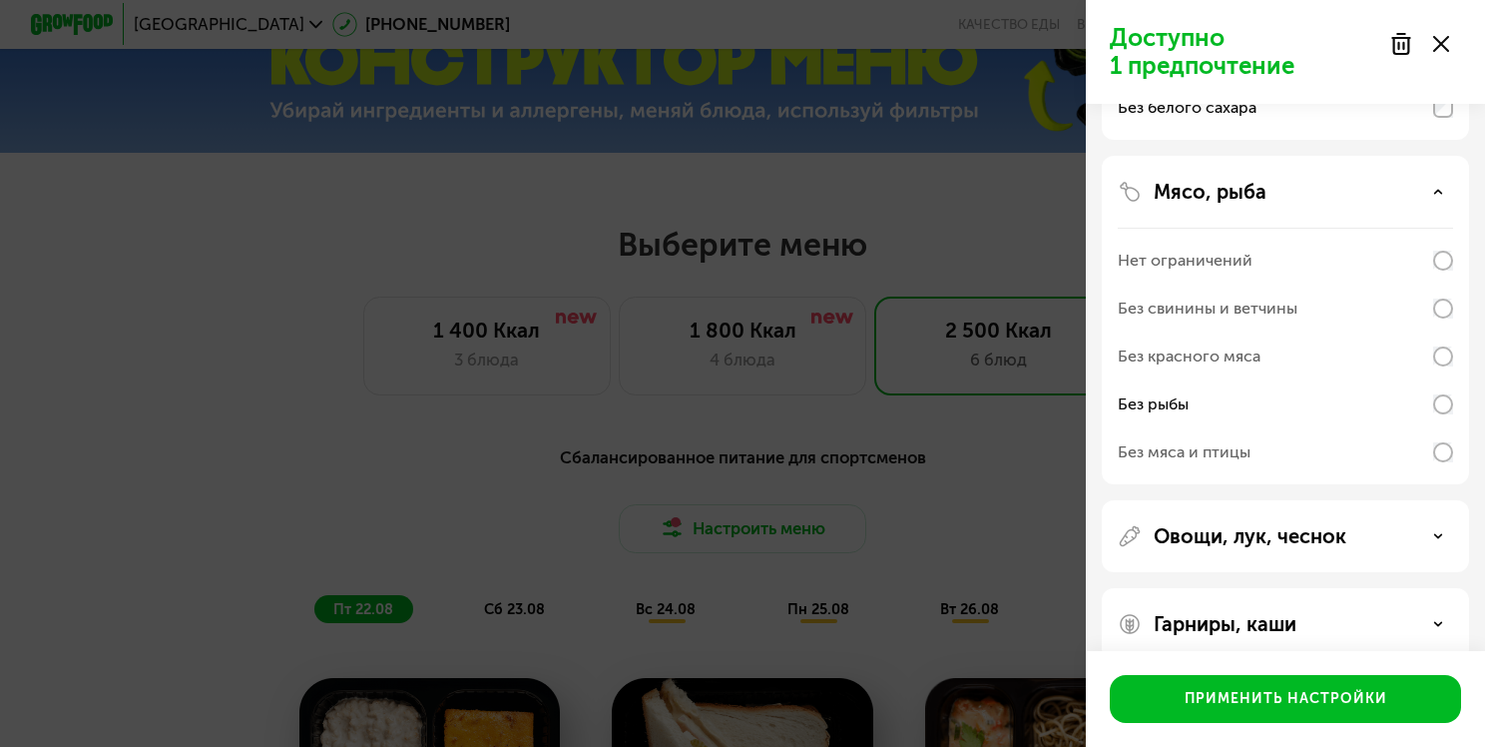
scroll to position [376, 0]
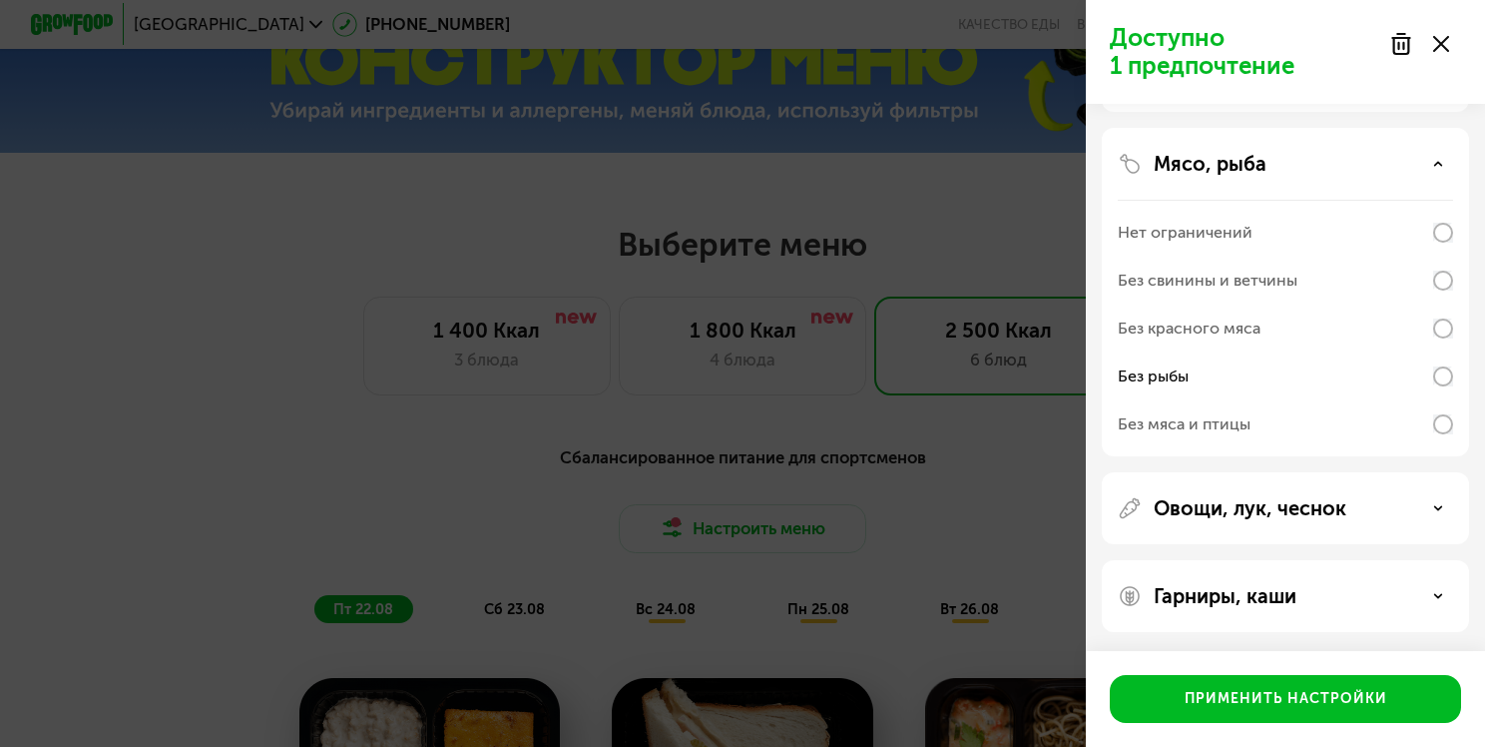
click at [1441, 594] on use at bounding box center [1439, 595] width 7 height 3
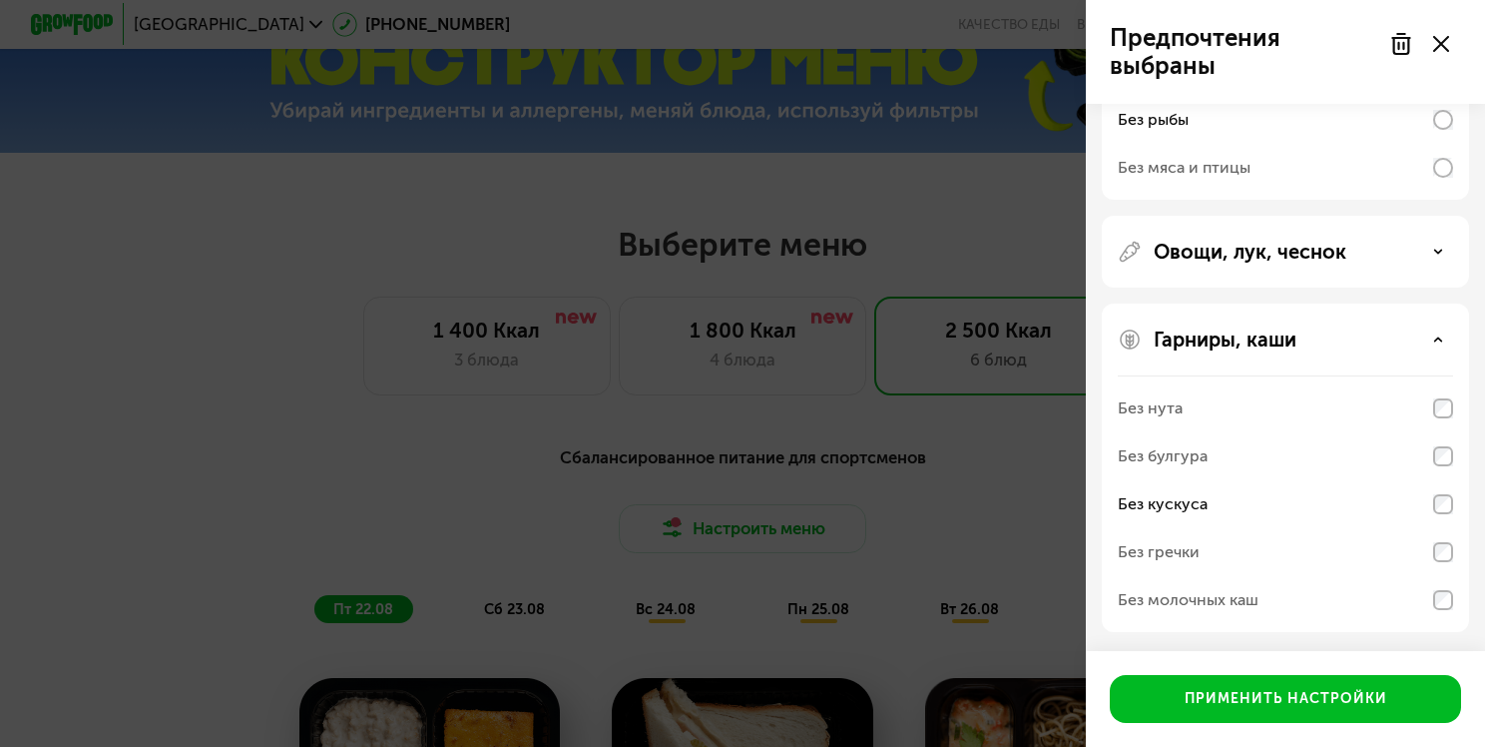
drag, startPoint x: 1462, startPoint y: 393, endPoint x: 1454, endPoint y: 403, distance: 12.8
click at [1462, 393] on div "Гарниры, каши Без нута Без булгура Без кускуса Без гречки Без молочных каш" at bounding box center [1285, 467] width 367 height 328
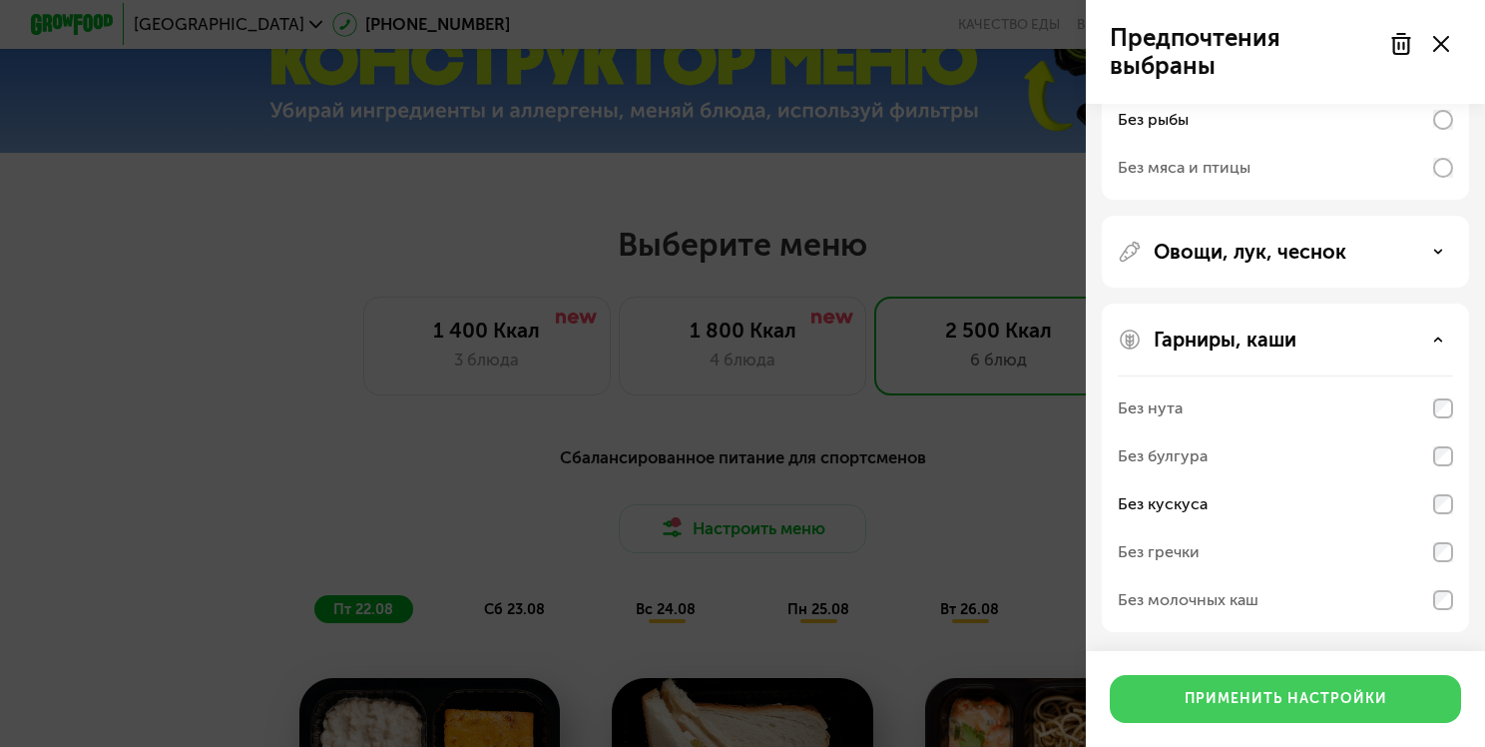
click at [1324, 691] on div "Применить настройки" at bounding box center [1286, 699] width 203 height 20
click at [1324, 691] on div "Заказать" at bounding box center [1361, 678] width 209 height 77
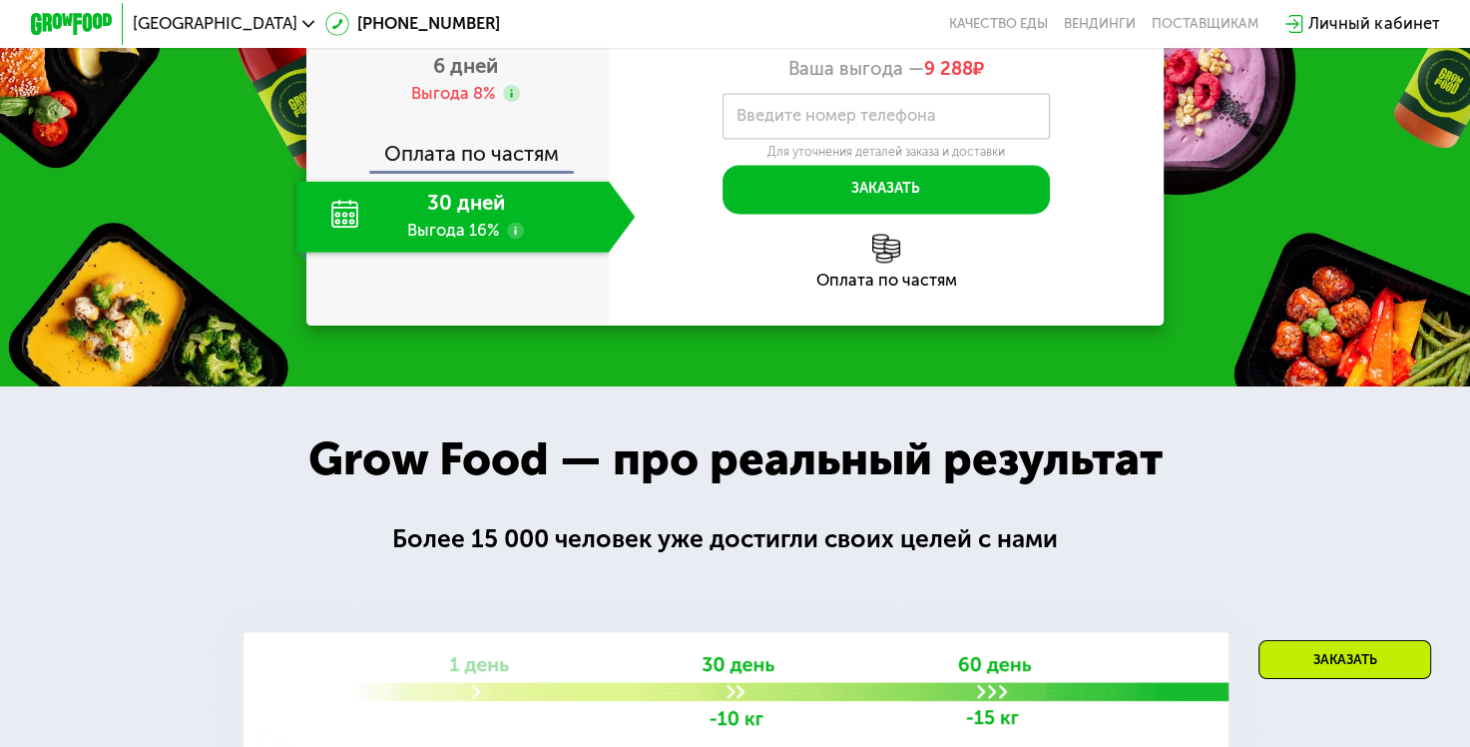
scroll to position [2479, 0]
